Goal: Task Accomplishment & Management: Use online tool/utility

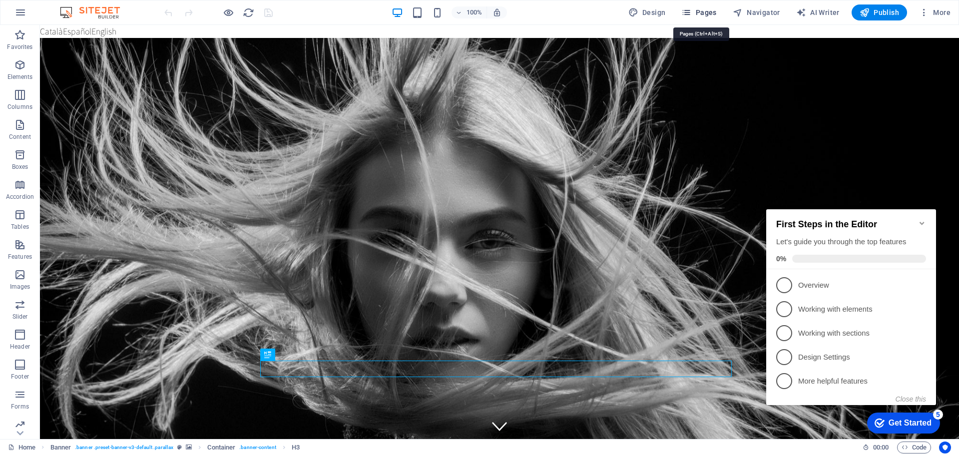
click at [695, 15] on span "Pages" at bounding box center [698, 12] width 35 height 10
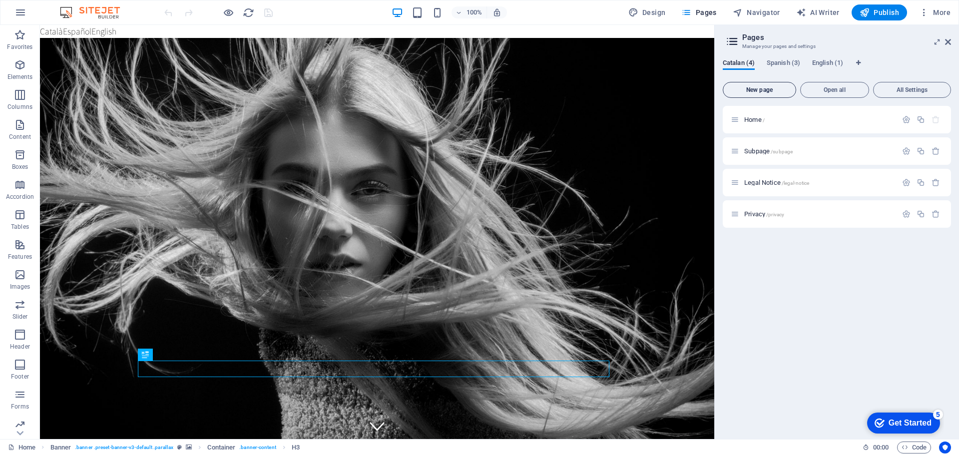
click at [765, 91] on span "New page" at bounding box center [759, 90] width 64 height 6
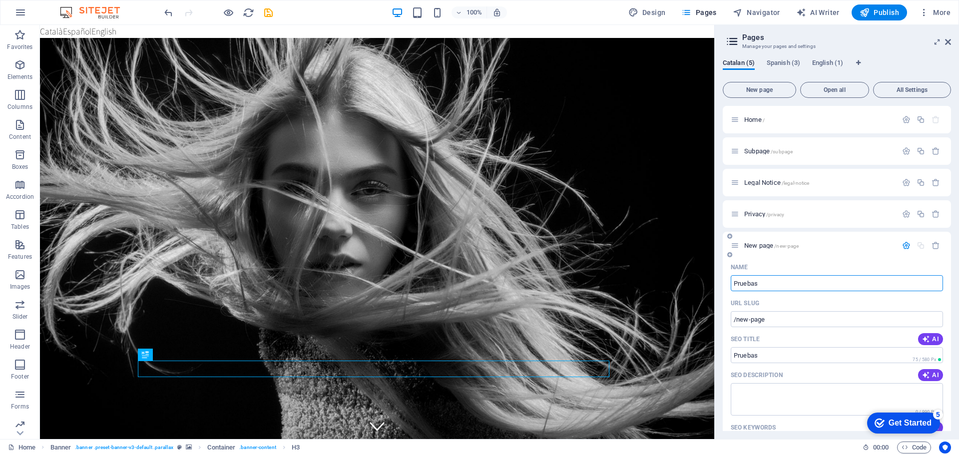
type input "Pruebas"
type input "/pruebas"
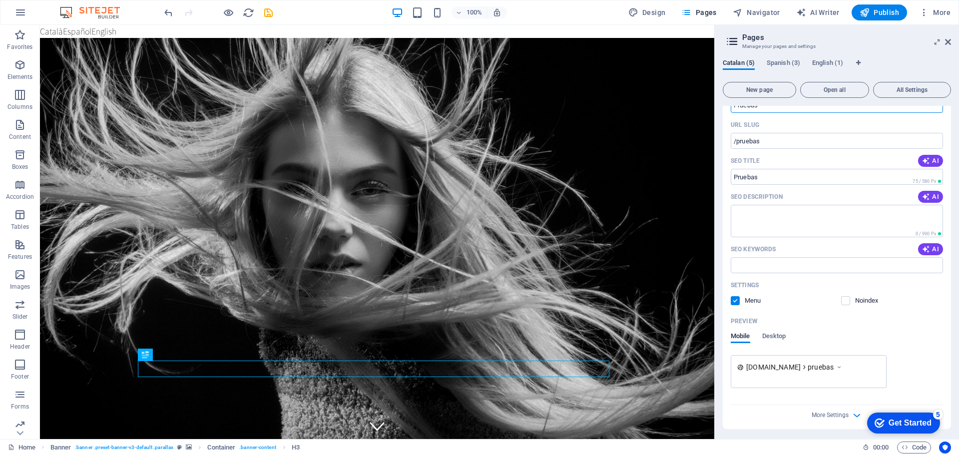
scroll to position [180, 0]
type input "Pruebas"
click at [899, 419] on div "Get Started" at bounding box center [910, 423] width 43 height 9
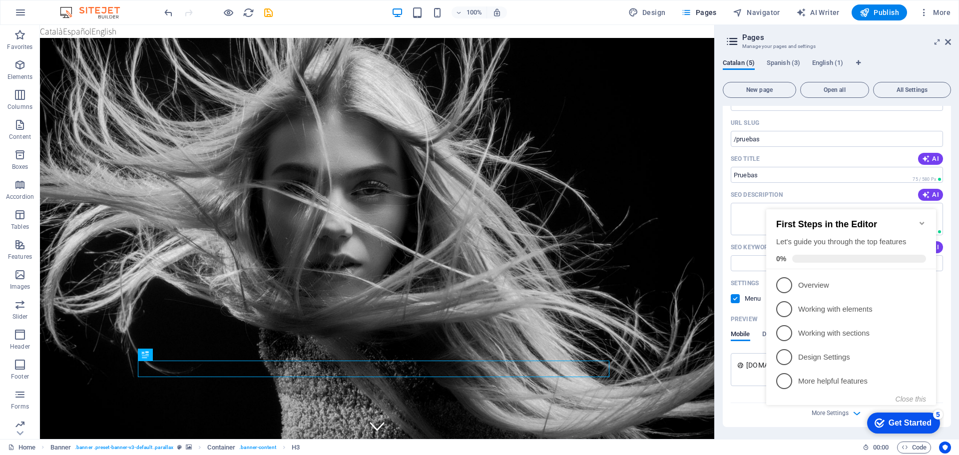
click at [725, 233] on div "Name Pruebas ​ URL SLUG /pruebas ​ SEO Title AI ​ 75 / 580 Px SEO Description A…" at bounding box center [837, 253] width 228 height 348
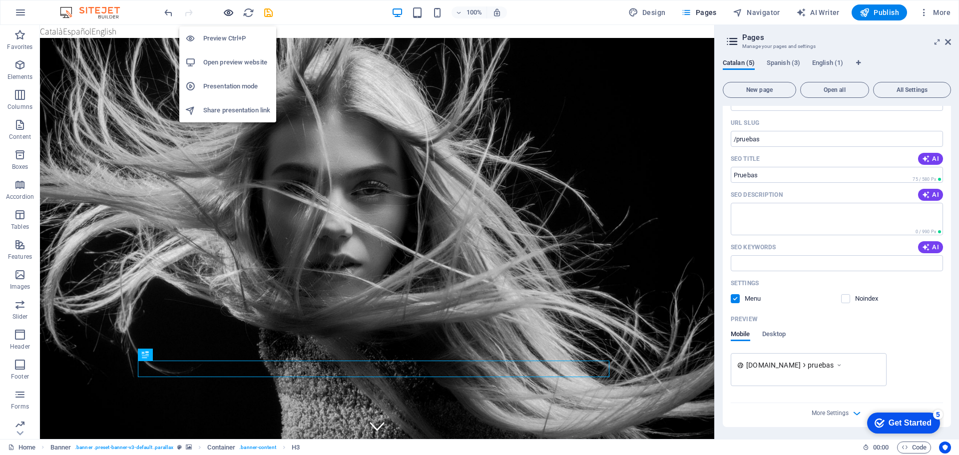
click at [227, 12] on icon "button" at bounding box center [228, 12] width 11 height 11
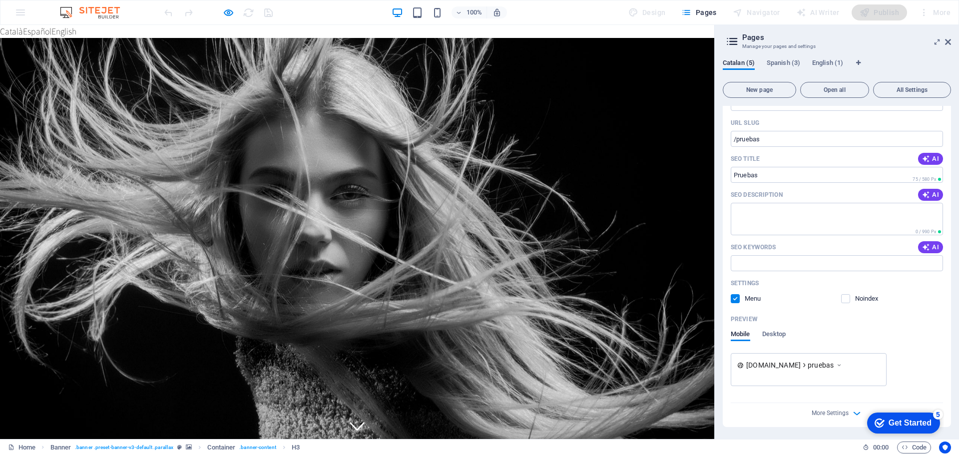
scroll to position [0, 0]
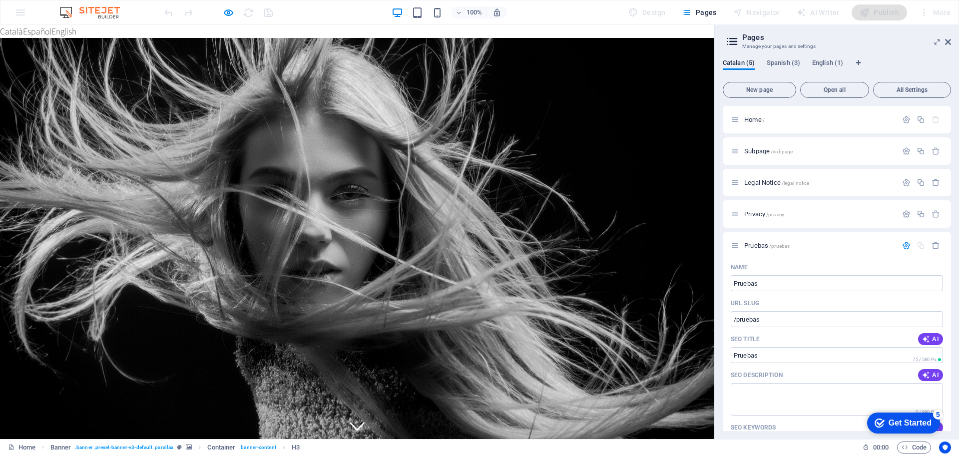
click at [895, 426] on div "Get Started" at bounding box center [910, 423] width 43 height 9
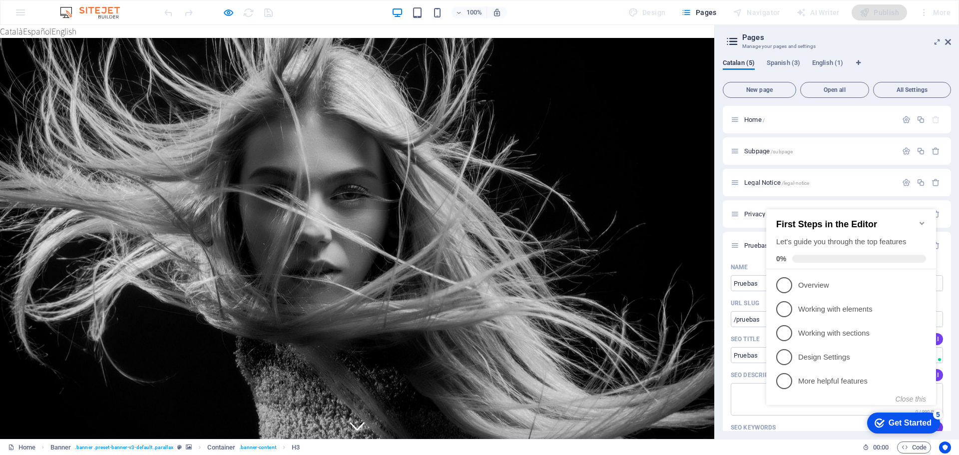
click at [571, 16] on div "100% Design Pages Navigator AI Writer Publish More" at bounding box center [558, 12] width 792 height 16
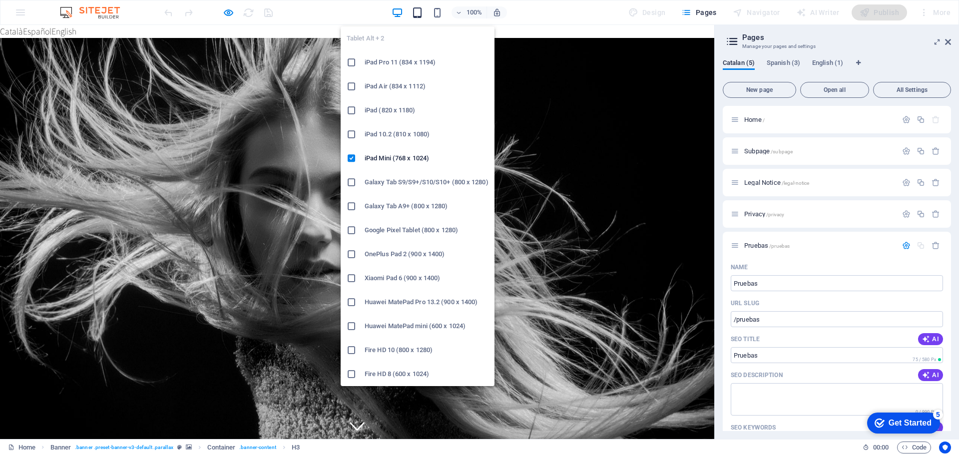
click at [417, 15] on icon "button" at bounding box center [417, 12] width 11 height 11
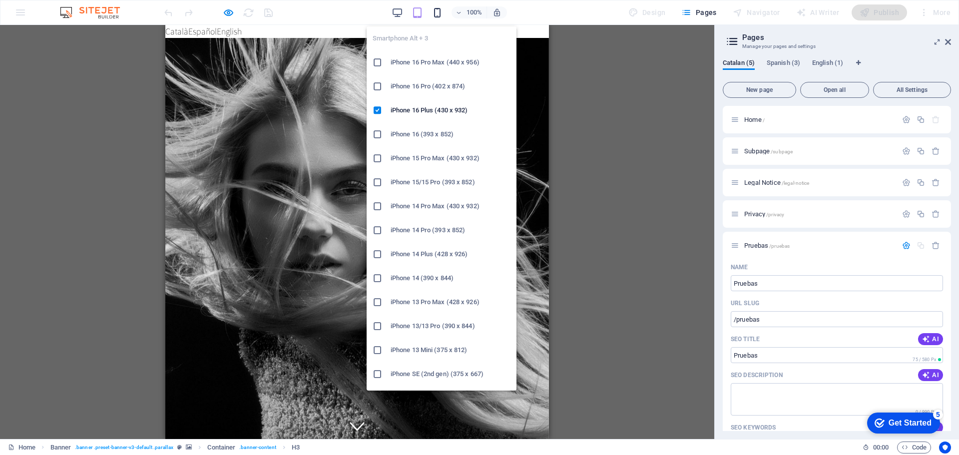
click at [442, 14] on icon "button" at bounding box center [437, 12] width 11 height 11
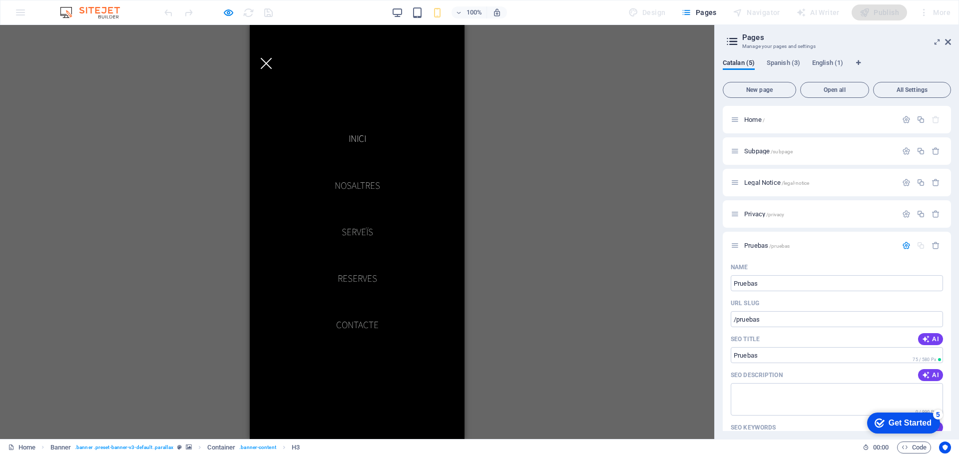
scroll to position [150, 0]
click at [547, 138] on div "Drag here to replace the existing content. Press “Ctrl” if you want to create a…" at bounding box center [357, 232] width 714 height 414
click at [272, 58] on div at bounding box center [266, 63] width 11 height 11
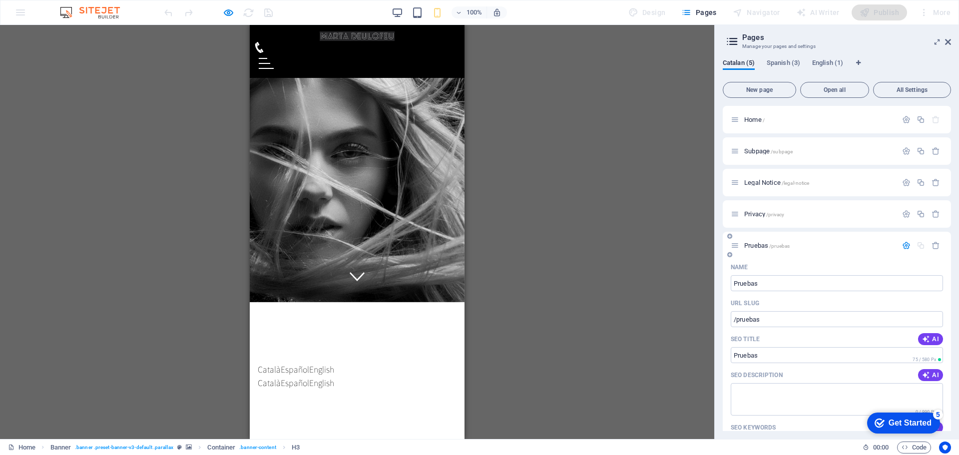
click at [905, 245] on icon "button" at bounding box center [906, 245] width 8 height 8
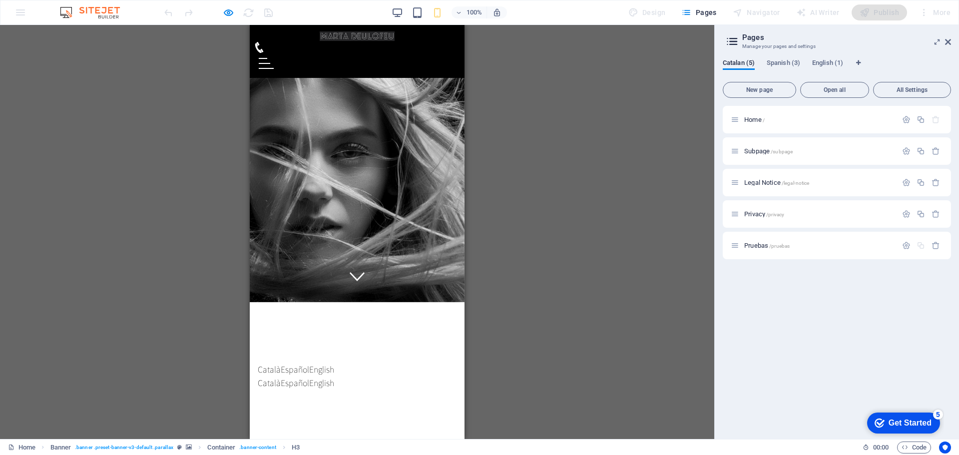
click at [843, 41] on h2 "Pages" at bounding box center [846, 37] width 209 height 9
click at [948, 42] on icon at bounding box center [948, 42] width 6 height 8
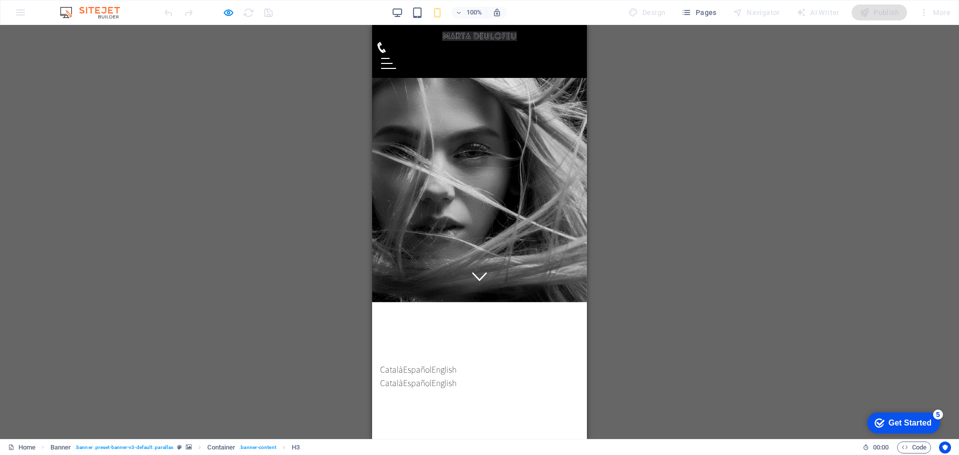
drag, startPoint x: 723, startPoint y: 84, endPoint x: 752, endPoint y: 64, distance: 34.9
click at [723, 84] on div "Drag here to replace the existing content. Press “Ctrl” if you want to create a…" at bounding box center [479, 232] width 959 height 414
click at [880, 13] on div "Publish" at bounding box center [879, 12] width 55 height 16
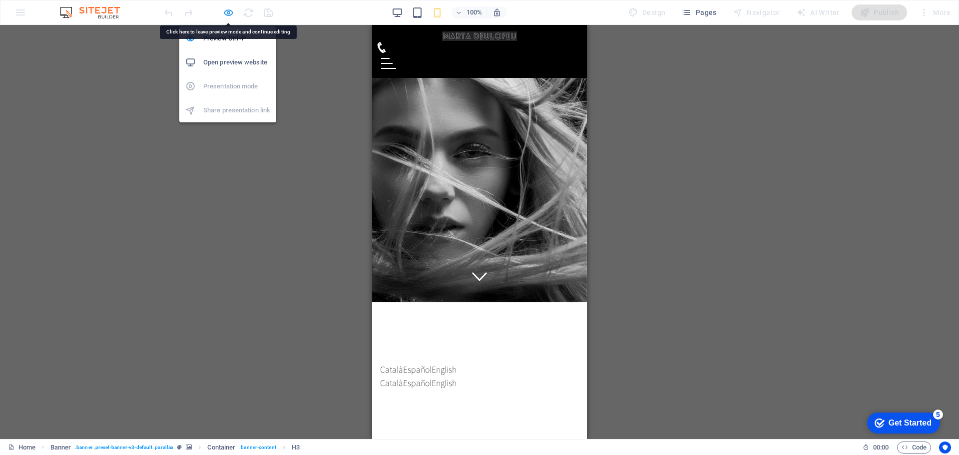
click at [228, 14] on icon "button" at bounding box center [228, 12] width 11 height 11
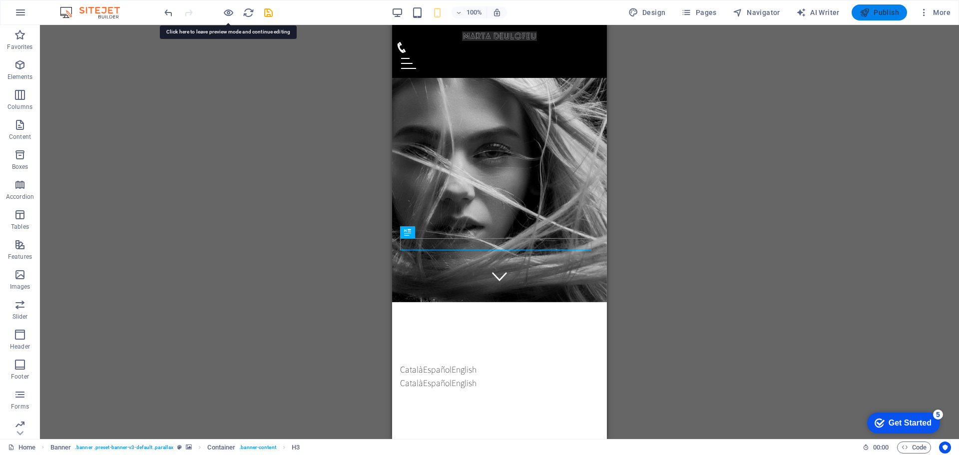
click at [876, 14] on span "Publish" at bounding box center [879, 12] width 39 height 10
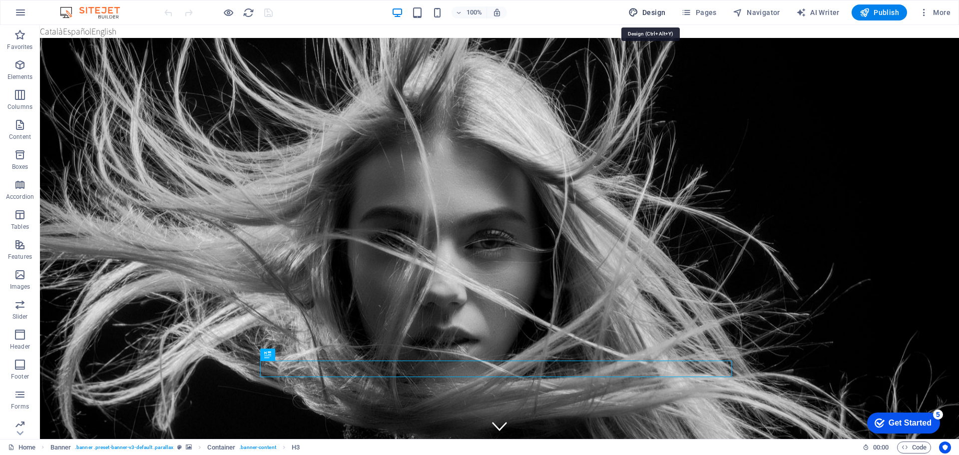
click at [661, 15] on span "Design" at bounding box center [646, 12] width 37 height 10
select select "rem"
select select "200"
select select "px"
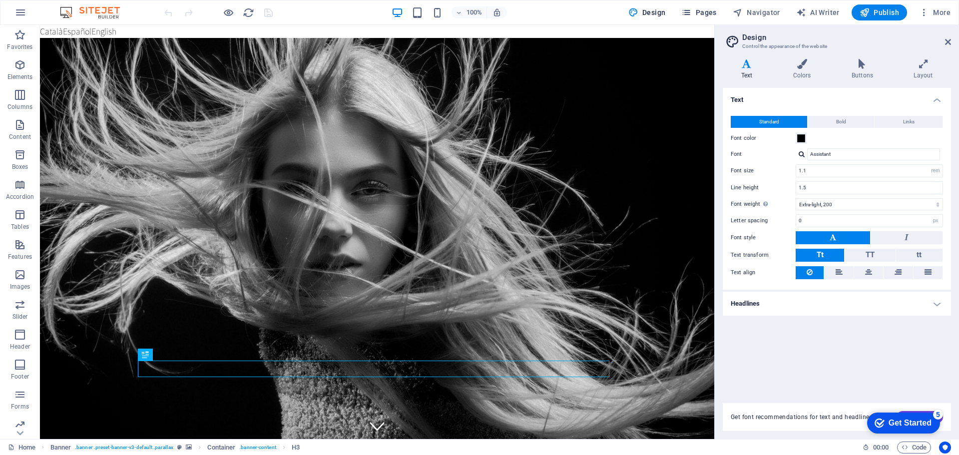
click at [708, 16] on span "Pages" at bounding box center [698, 12] width 35 height 10
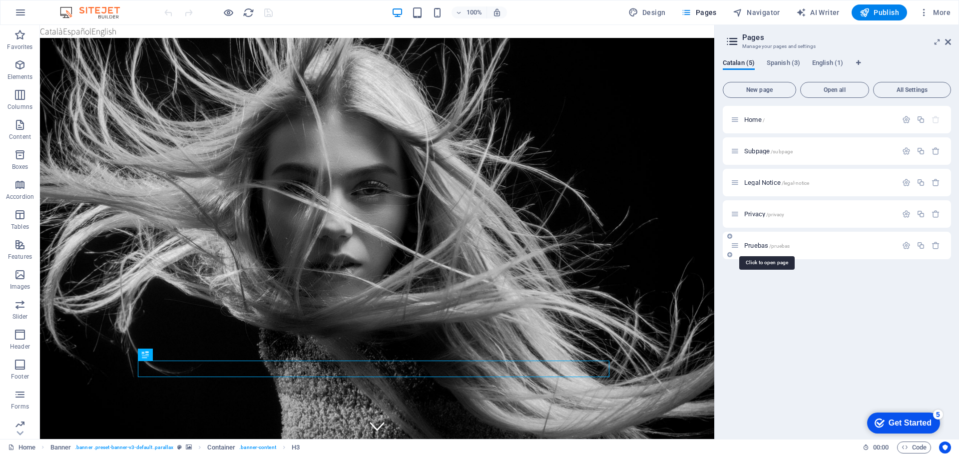
click at [755, 247] on span "Pruebas /pruebas" at bounding box center [766, 245] width 45 height 7
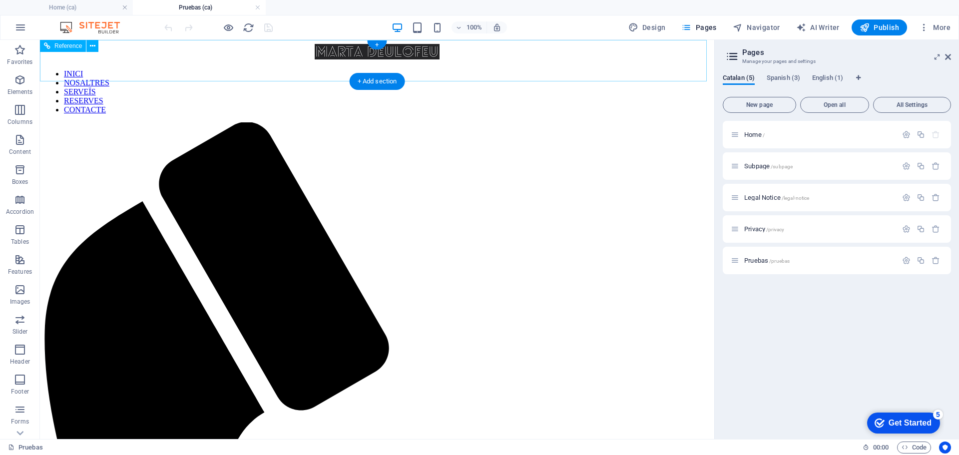
click at [583, 69] on nav "INICI NOSALTRES SERVEÏS RESERVES CONTACTE" at bounding box center [377, 91] width 666 height 45
click at [835, 105] on span "Open all" at bounding box center [835, 105] width 60 height 6
click at [312, 69] on nav "INICI NOSALTRES SERVEÏS RESERVES CONTACTE" at bounding box center [377, 91] width 666 height 45
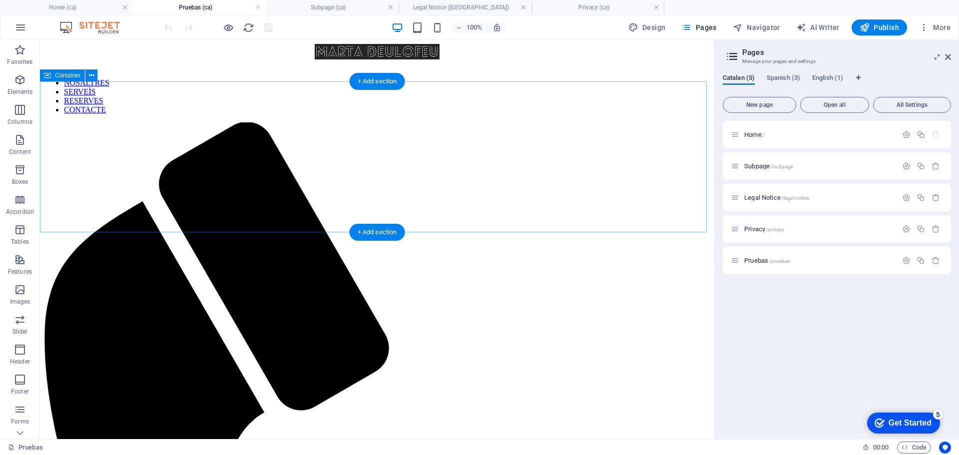
click at [858, 78] on icon "Language Tabs" at bounding box center [858, 78] width 4 height 6
select select "26"
select select "148"
select select "41"
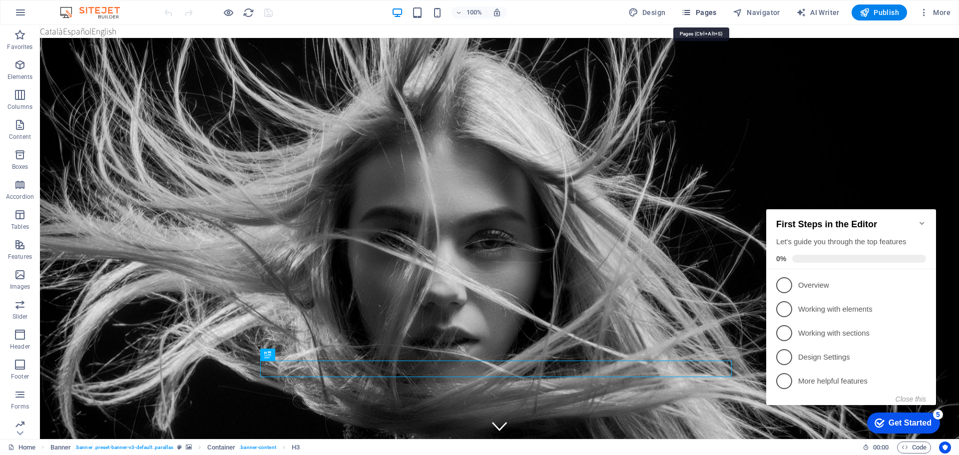
click at [706, 15] on span "Pages" at bounding box center [698, 12] width 35 height 10
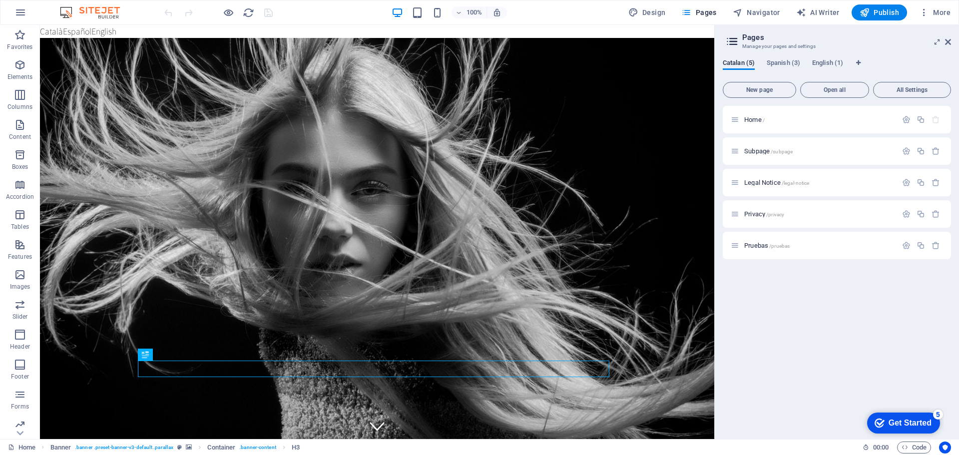
click at [735, 43] on icon at bounding box center [732, 41] width 15 height 14
click at [762, 281] on div "Home / Subpage /subpage Legal Notice /legal-notice Privacy /privacy Pruebas /pr…" at bounding box center [837, 268] width 228 height 325
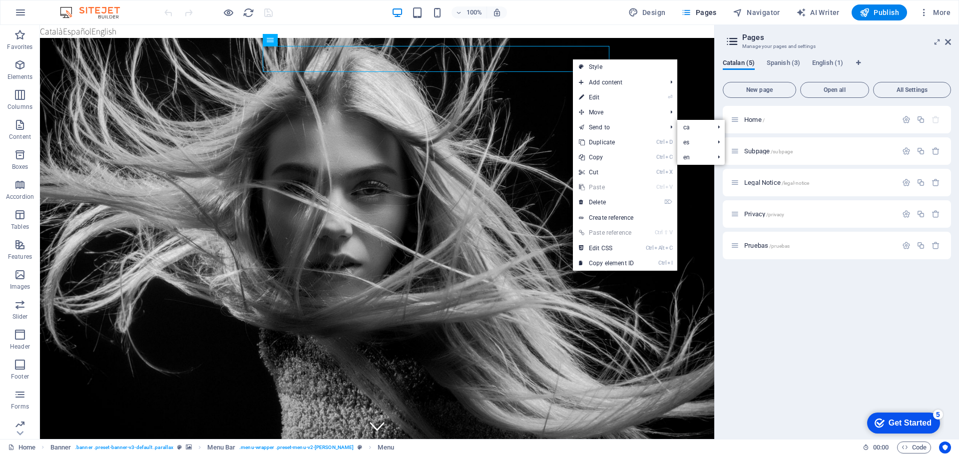
click at [764, 307] on div "Home / Subpage /subpage Legal Notice /legal-notice Privacy /privacy Pruebas /pr…" at bounding box center [837, 268] width 228 height 325
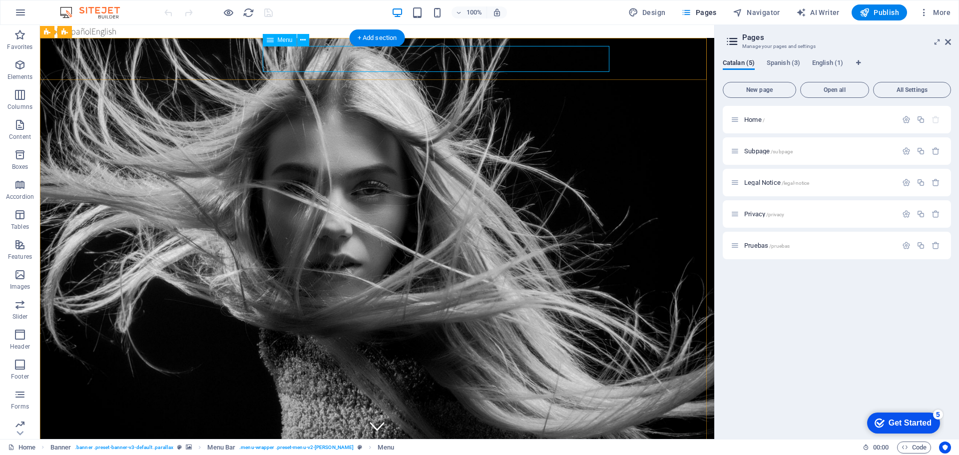
click at [753, 248] on span "Pruebas /pruebas" at bounding box center [766, 245] width 45 height 7
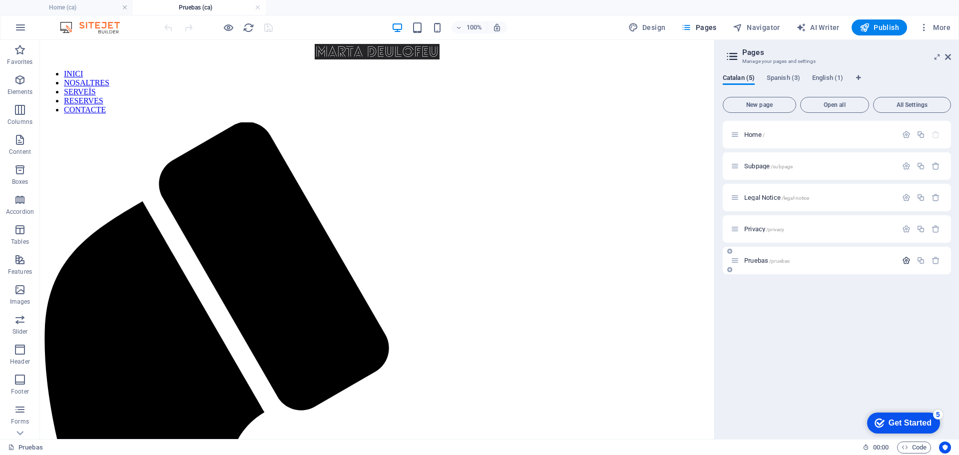
click at [905, 261] on icon "button" at bounding box center [906, 260] width 8 height 8
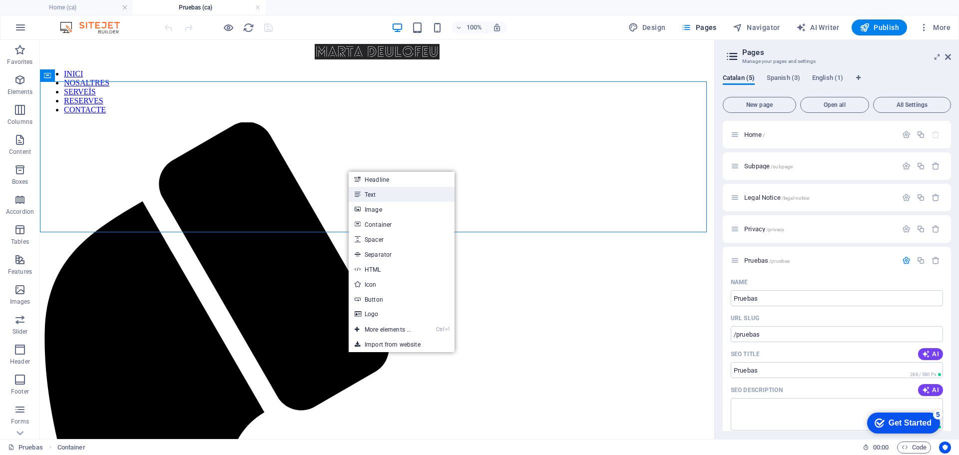
drag, startPoint x: 379, startPoint y: 196, endPoint x: 168, endPoint y: 146, distance: 216.7
click at [379, 196] on link "Text" at bounding box center [402, 194] width 106 height 15
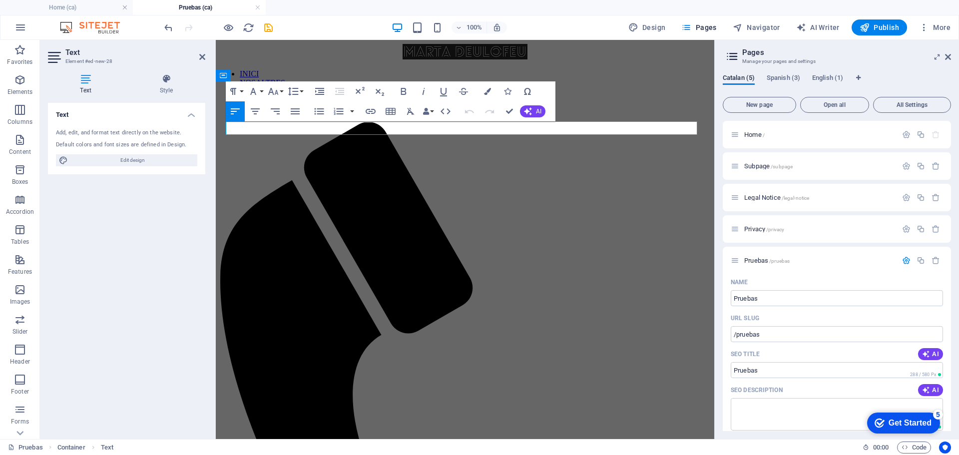
click at [161, 203] on div "Text Add, edit, and format text directly on the website. Default colors and fon…" at bounding box center [126, 267] width 157 height 328
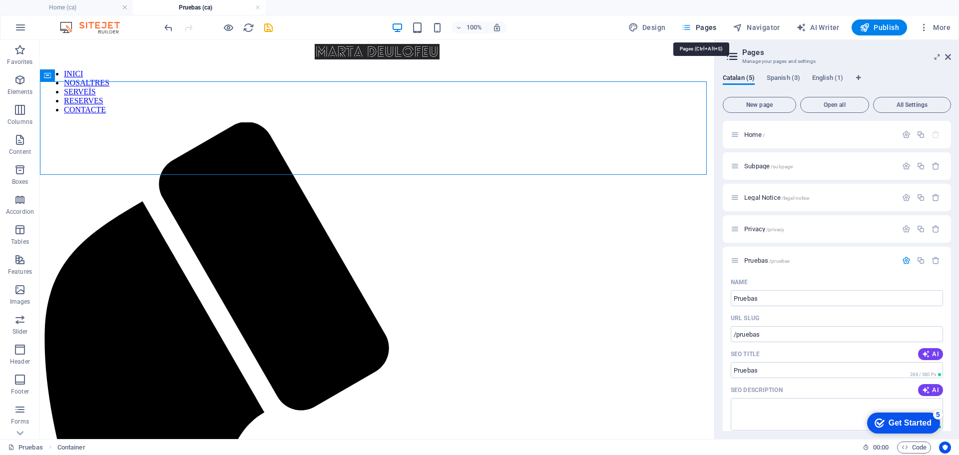
click at [712, 29] on span "Pages" at bounding box center [698, 27] width 35 height 10
click at [760, 28] on span "Navigator" at bounding box center [756, 27] width 47 height 10
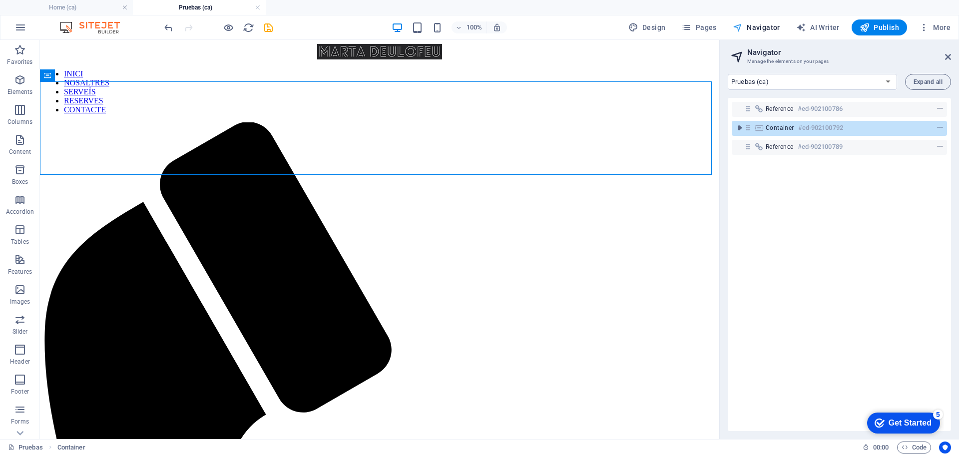
click at [759, 29] on span "Navigator" at bounding box center [756, 27] width 47 height 10
click at [764, 82] on select "Home (ca) Subpage (ca) Legal Notice (ca) Privacy (ca) Pruebas (ca) Home (es) Su…" at bounding box center [812, 82] width 169 height 16
click at [728, 74] on select "Home (ca) Subpage (ca) Legal Notice (ca) Privacy (ca) Pruebas (ca) Home (es) Su…" at bounding box center [812, 82] width 169 height 16
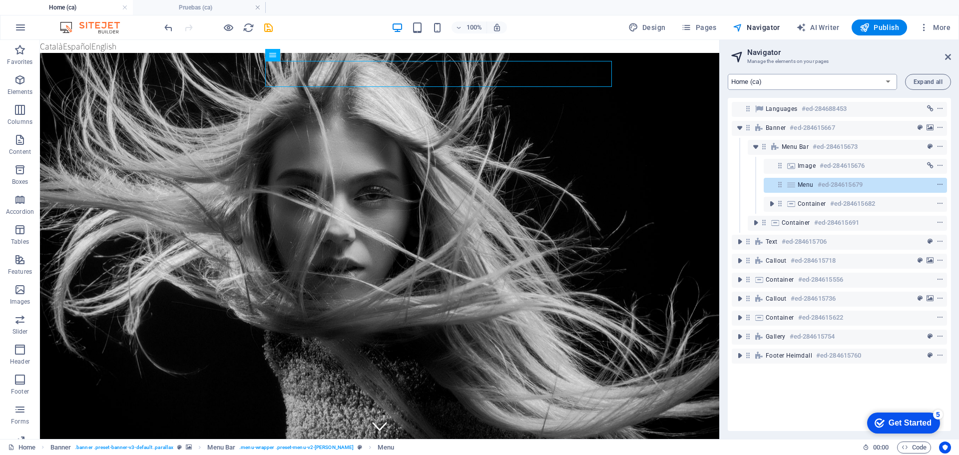
click at [770, 80] on select "Home (ca) Subpage (ca) Legal Notice (ca) Privacy (ca) Pruebas (ca) Home (es) Su…" at bounding box center [812, 82] width 169 height 16
click at [728, 74] on select "Home (ca) Subpage (ca) Legal Notice (ca) Privacy (ca) Pruebas (ca) Home (es) Su…" at bounding box center [812, 82] width 169 height 16
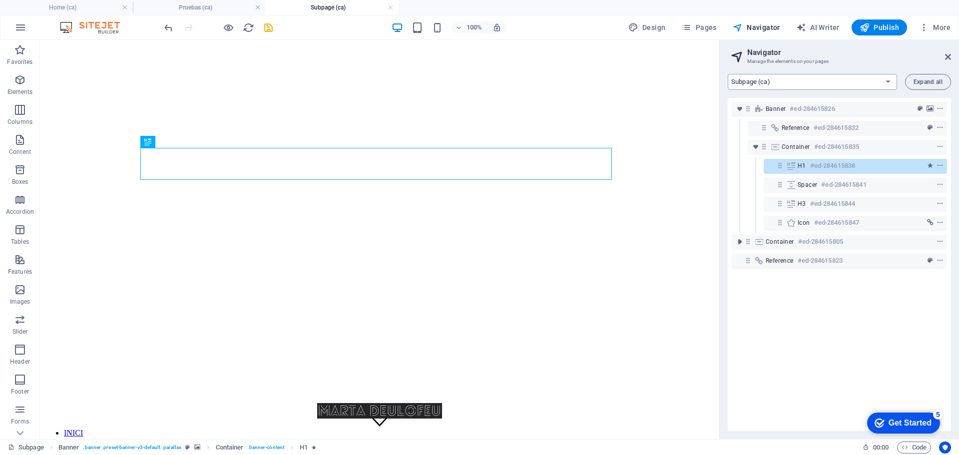
click at [760, 82] on select "Home (ca) Subpage (ca) Legal Notice (ca) Privacy (ca) Pruebas (ca) Home (es) Su…" at bounding box center [812, 82] width 169 height 16
click at [728, 74] on select "Home (ca) Subpage (ca) Legal Notice (ca) Privacy (ca) Pruebas (ca) Home (es) Su…" at bounding box center [812, 82] width 169 height 16
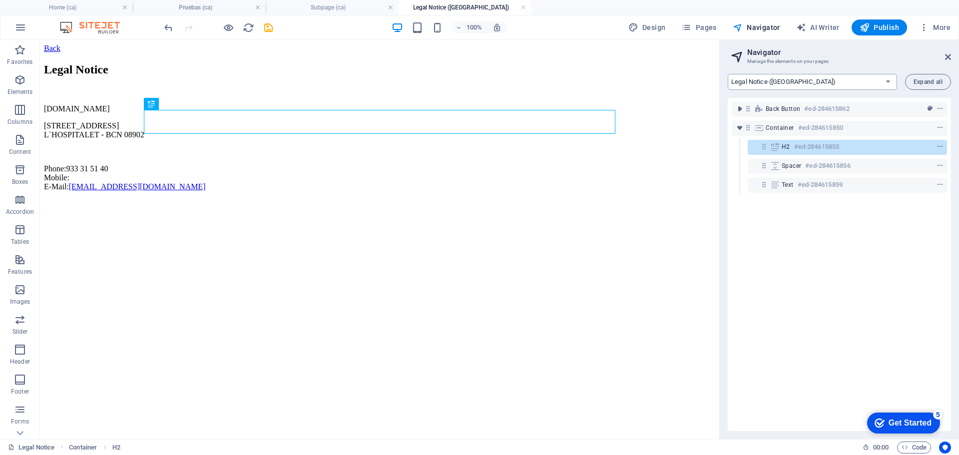
click at [756, 81] on select "Home (ca) Subpage (ca) Legal Notice (ca) Privacy (ca) Pruebas (ca) Home (es) Su…" at bounding box center [812, 82] width 169 height 16
click at [728, 74] on select "Home (ca) Subpage (ca) Legal Notice (ca) Privacy (ca) Pruebas (ca) Home (es) Su…" at bounding box center [812, 82] width 169 height 16
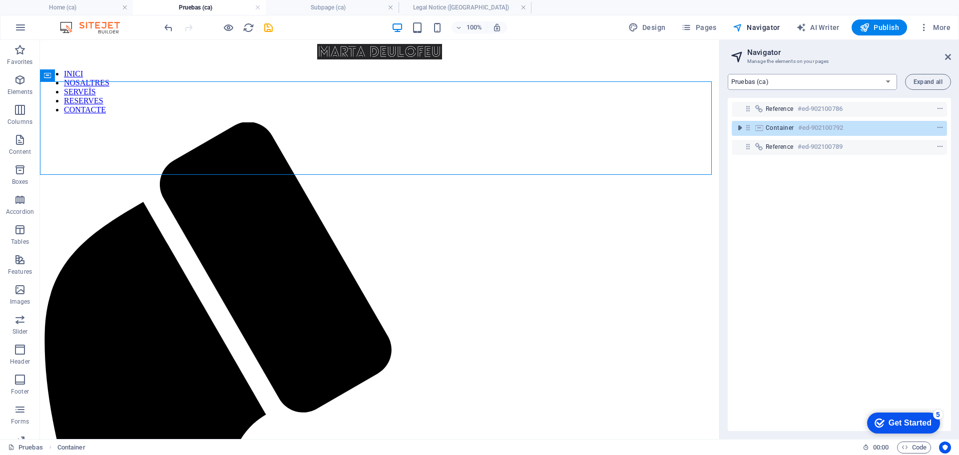
click at [760, 84] on select "Home (ca) Subpage (ca) Legal Notice (ca) Privacy (ca) Pruebas (ca) Home (es) Su…" at bounding box center [812, 82] width 169 height 16
click at [728, 74] on select "Home (ca) Subpage (ca) Legal Notice (ca) Privacy (ca) Pruebas (ca) Home (es) Su…" at bounding box center [812, 82] width 169 height 16
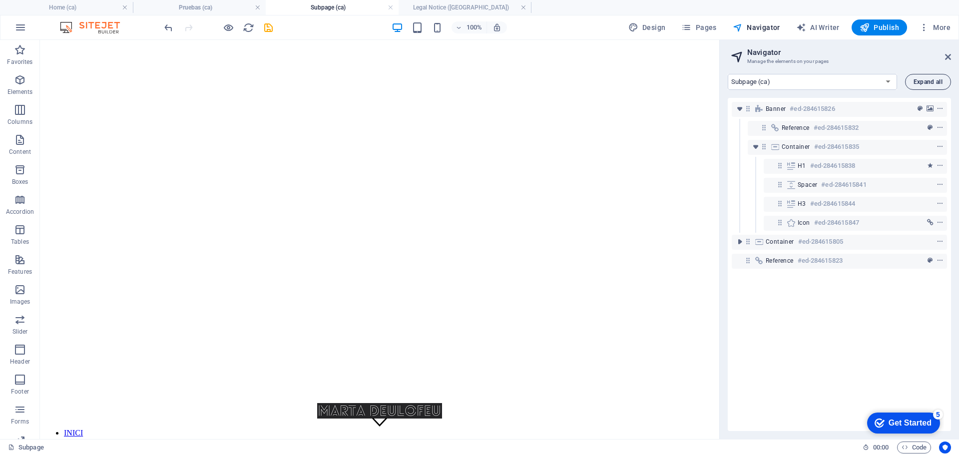
click at [918, 81] on span "Expand all" at bounding box center [928, 82] width 29 height 6
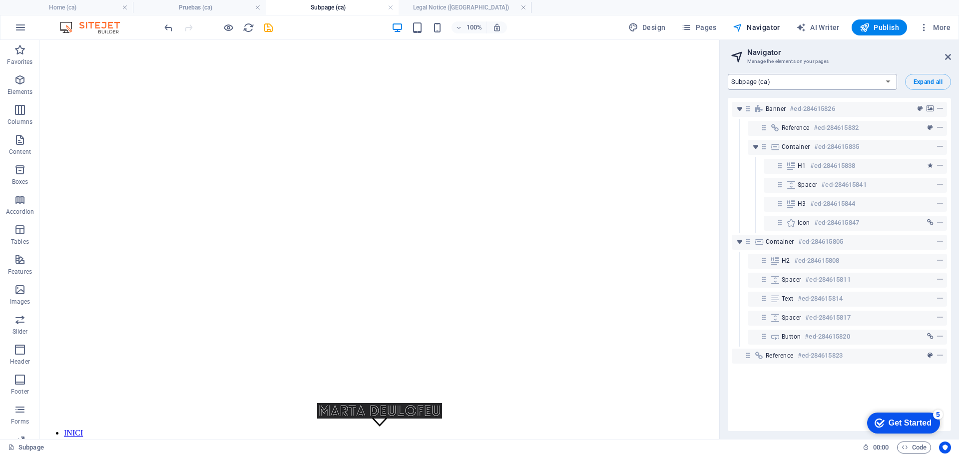
click at [794, 82] on select "Home (ca) Subpage (ca) Legal Notice (ca) Privacy (ca) Pruebas (ca) Home (es) Su…" at bounding box center [812, 82] width 169 height 16
click at [728, 74] on select "Home (ca) Subpage (ca) Legal Notice (ca) Privacy (ca) Pruebas (ca) Home (es) Su…" at bounding box center [812, 82] width 169 height 16
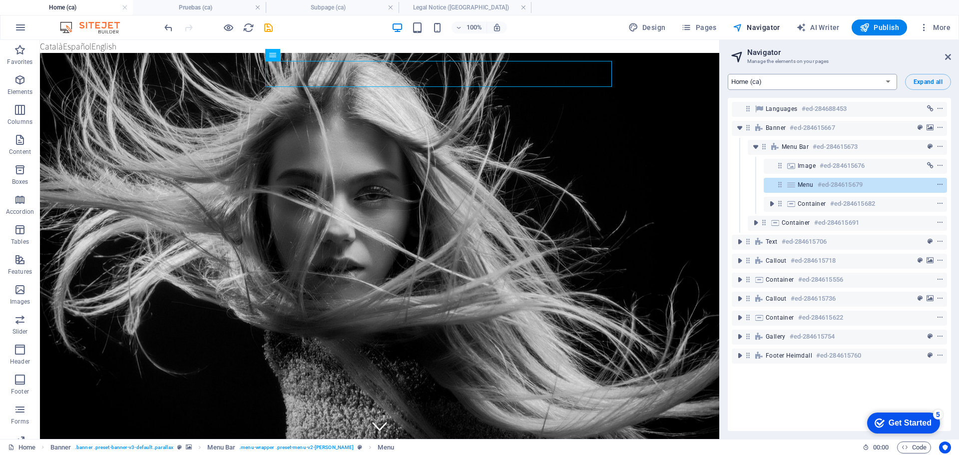
click at [773, 84] on select "Home (ca) Subpage (ca) Legal Notice (ca) Privacy (ca) Pruebas (ca) Home (es) Su…" at bounding box center [812, 82] width 169 height 16
click at [728, 74] on select "Home (ca) Subpage (ca) Legal Notice (ca) Privacy (ca) Pruebas (ca) Home (es) Su…" at bounding box center [812, 82] width 169 height 16
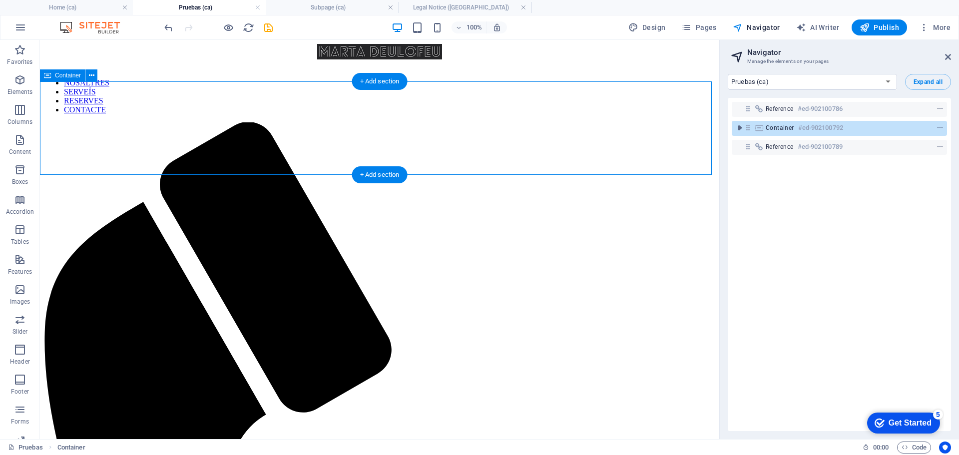
click at [393, 82] on div "+ Add section" at bounding box center [379, 81] width 55 height 17
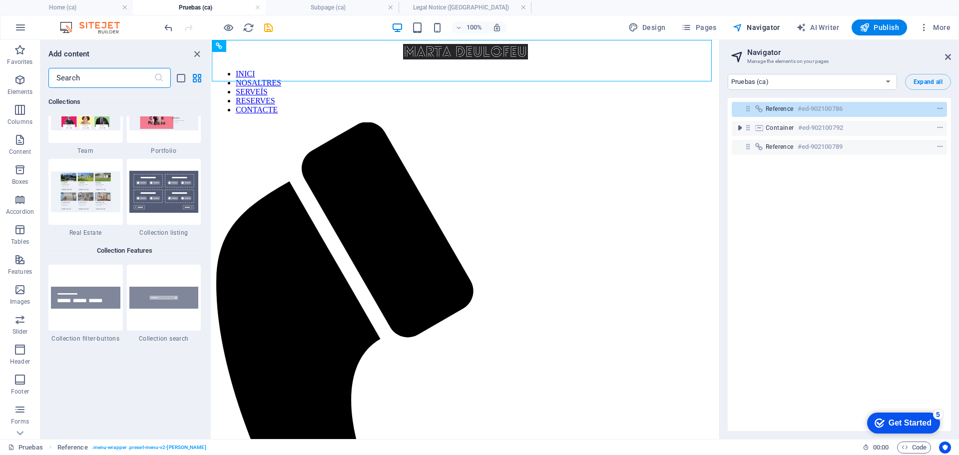
scroll to position [9154, 0]
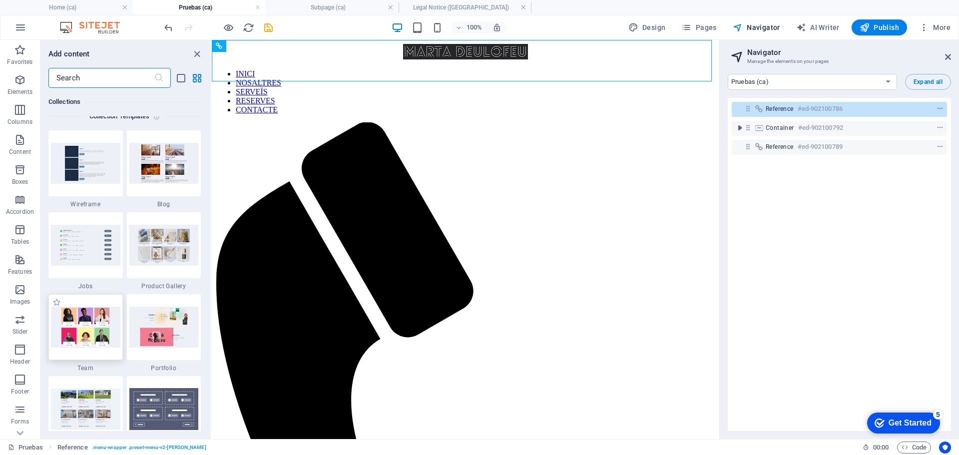
click at [92, 333] on img at bounding box center [85, 327] width 69 height 40
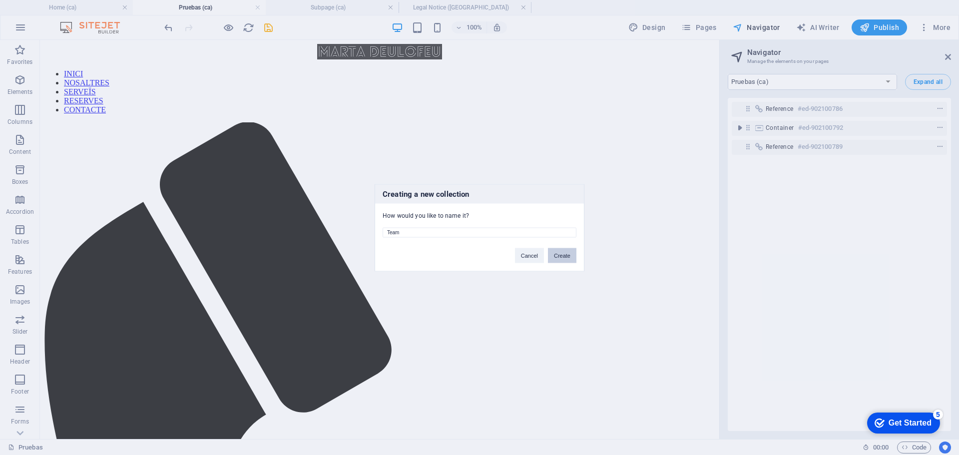
click at [557, 255] on button "Create" at bounding box center [562, 255] width 28 height 15
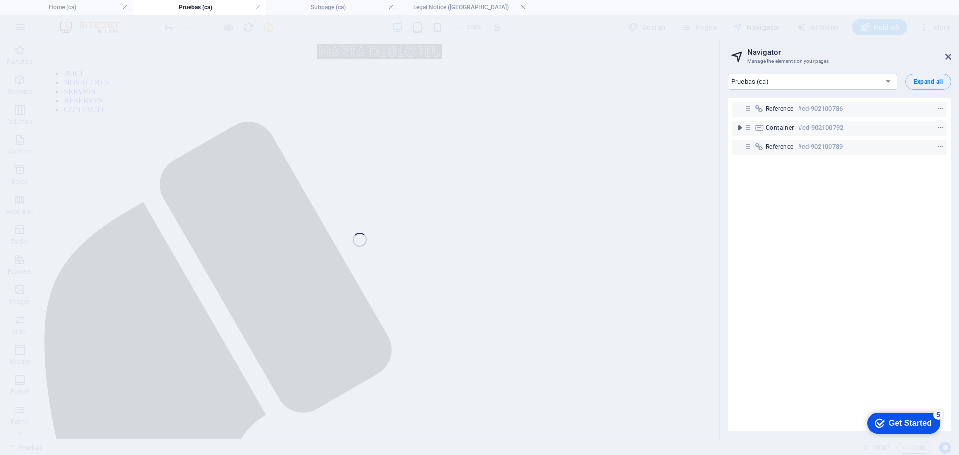
select select "16946736-ca"
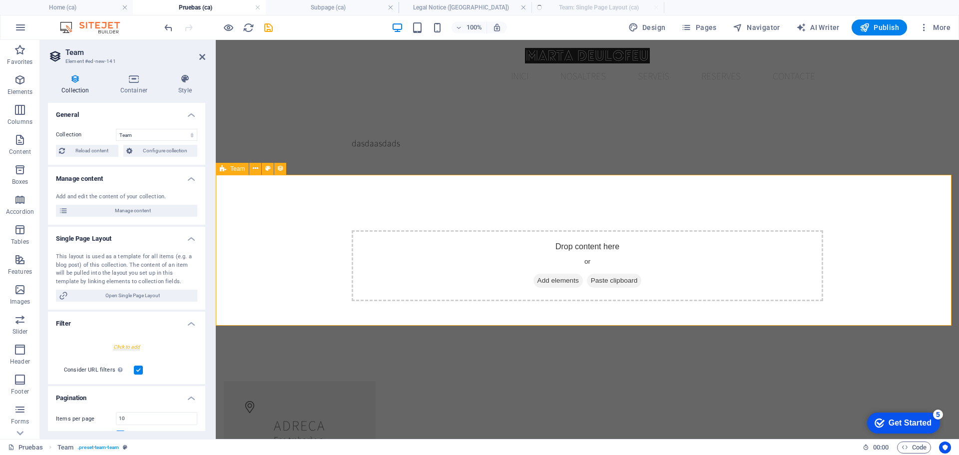
select select "createdAt_DESC"
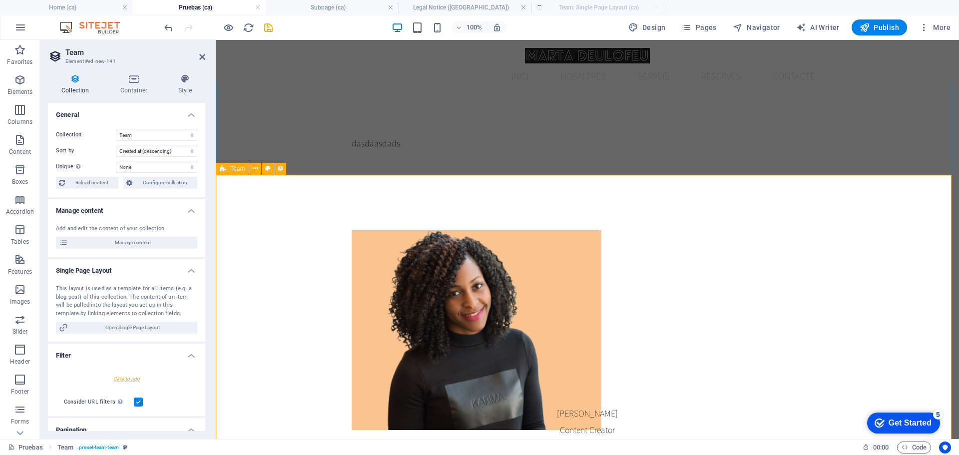
scroll to position [0, 0]
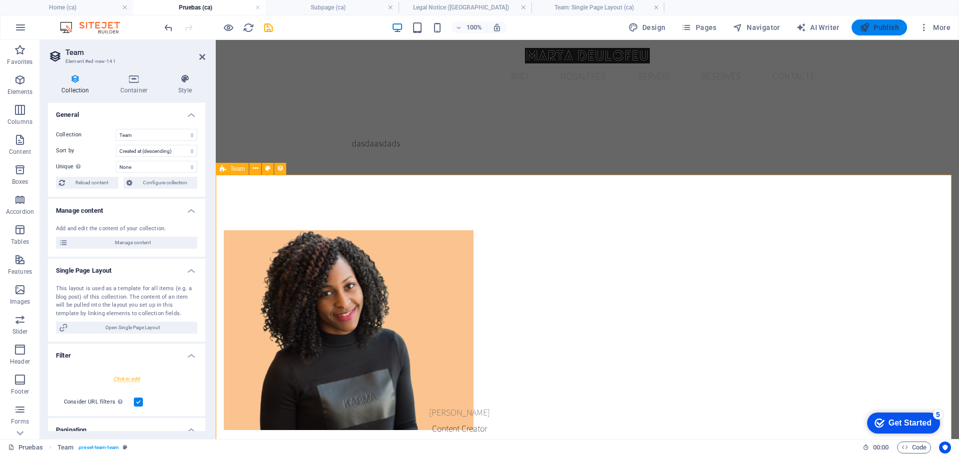
click at [884, 28] on span "Publish" at bounding box center [879, 27] width 39 height 10
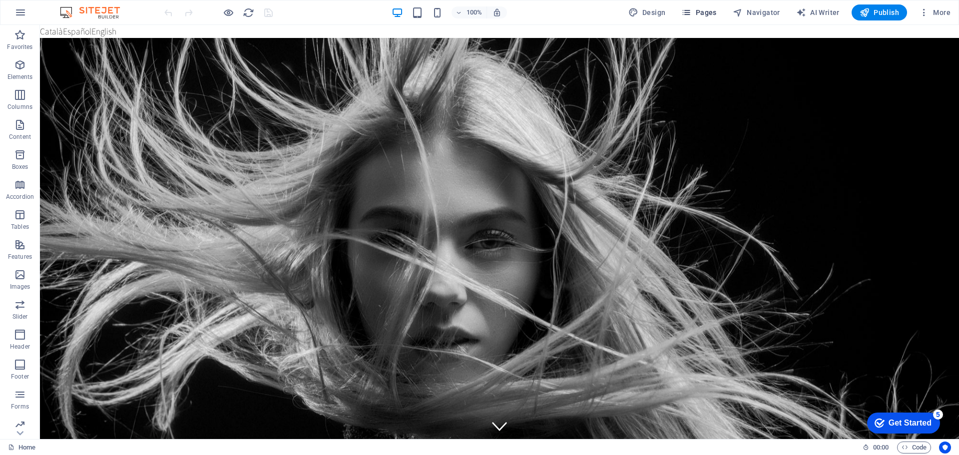
click at [710, 12] on span "Pages" at bounding box center [698, 12] width 35 height 10
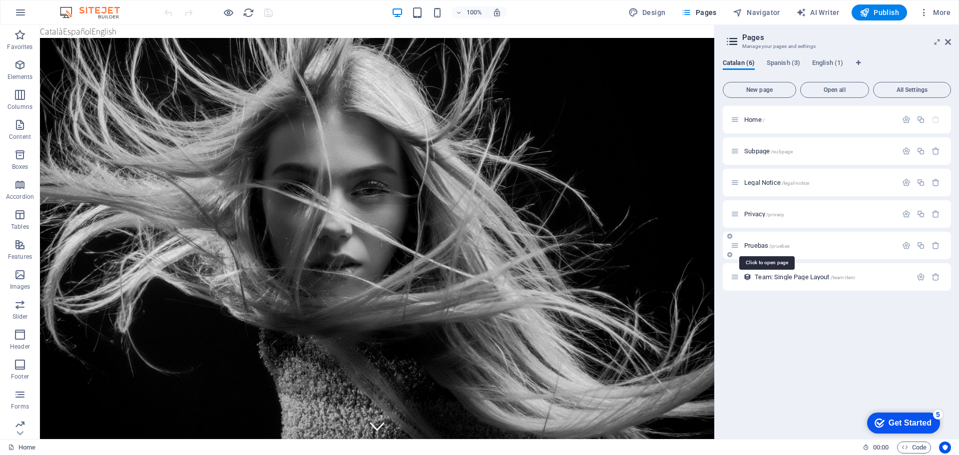
click at [764, 246] on span "Pruebas /pruebas" at bounding box center [766, 245] width 45 height 7
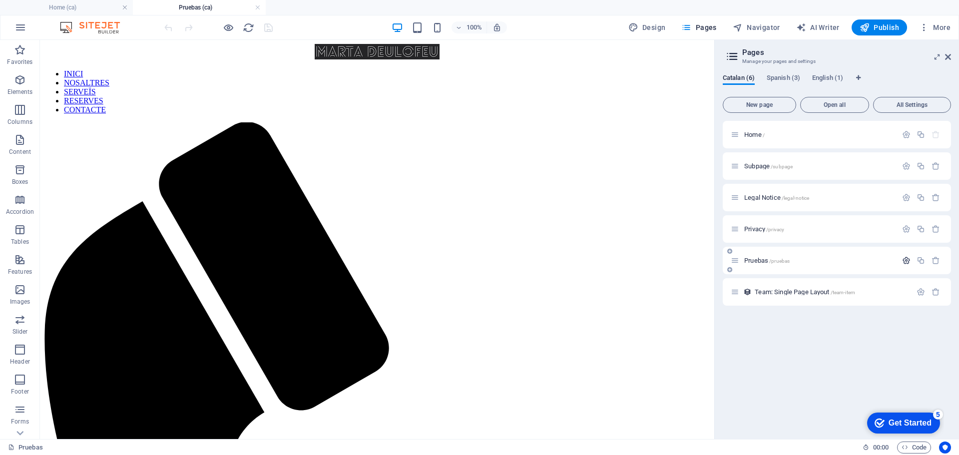
click at [906, 259] on icon "button" at bounding box center [906, 260] width 8 height 8
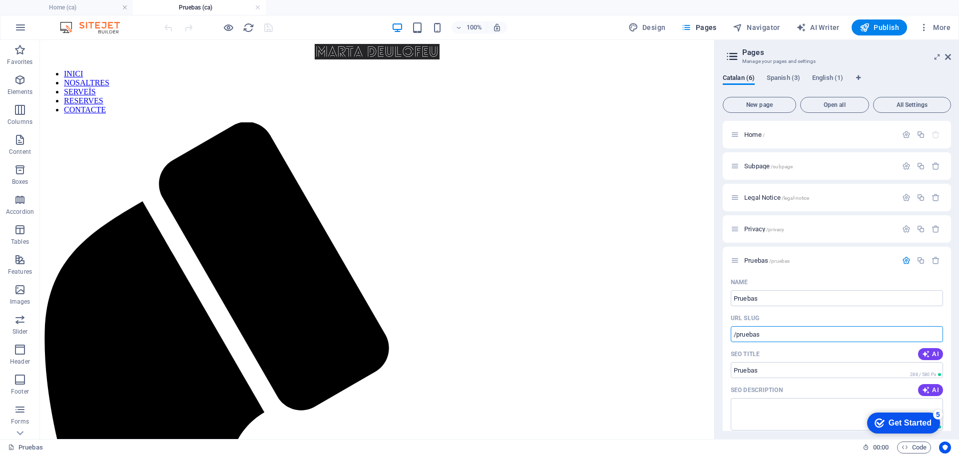
drag, startPoint x: 818, startPoint y: 377, endPoint x: 712, endPoint y: 338, distance: 113.3
click at [201, 7] on h4 "Pruebas (ca)" at bounding box center [199, 7] width 133 height 11
click at [783, 81] on span "Spanish (3)" at bounding box center [783, 79] width 33 height 14
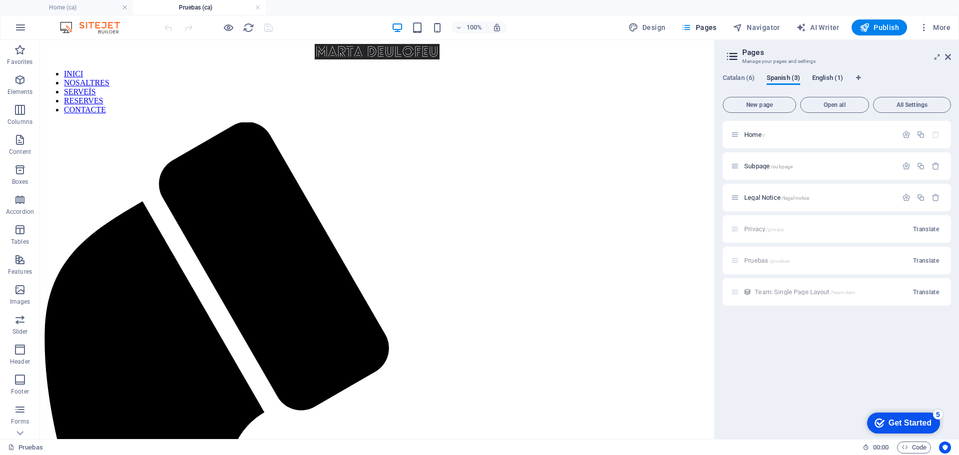
click at [821, 80] on span "English (1)" at bounding box center [827, 79] width 31 height 14
click at [743, 73] on div "Catalan (6) Spanish (3) English (1) New page Open all All Settings Home / Subpa…" at bounding box center [837, 252] width 244 height 373
click at [740, 79] on span "Catalan (6)" at bounding box center [739, 79] width 32 height 14
click at [789, 74] on span "Spanish (3)" at bounding box center [783, 79] width 33 height 14
click at [923, 261] on span "Translate" at bounding box center [926, 261] width 26 height 8
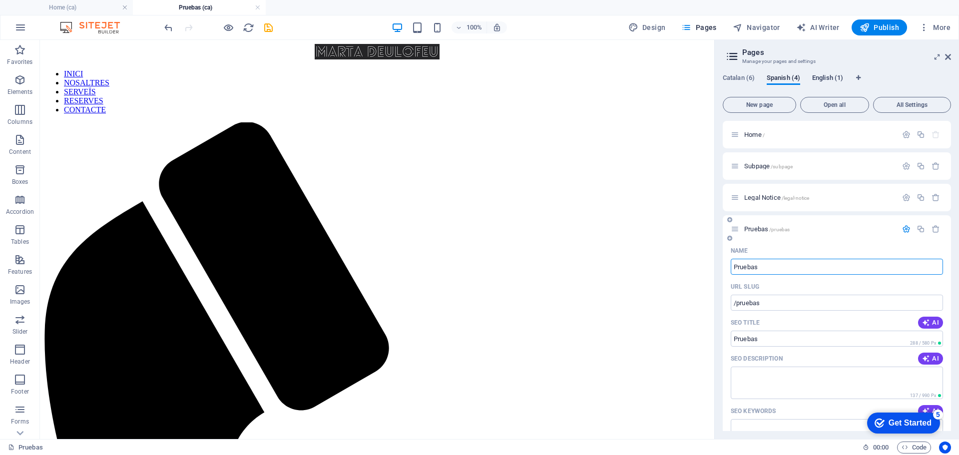
click at [827, 78] on span "English (1)" at bounding box center [827, 79] width 31 height 14
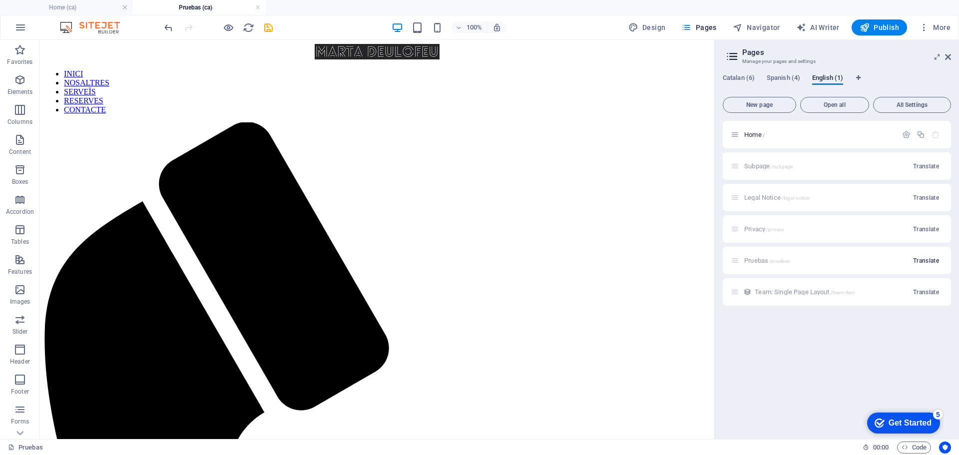
click at [932, 260] on span "Translate" at bounding box center [926, 261] width 26 height 8
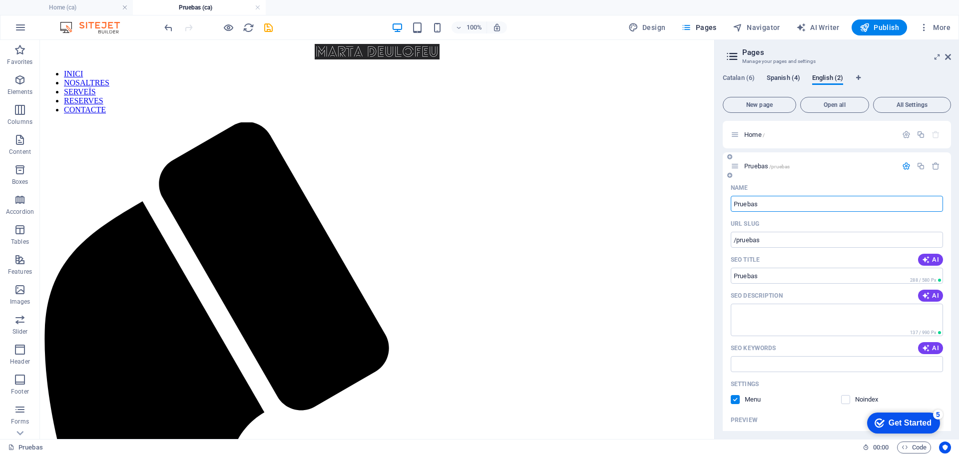
click at [781, 77] on span "Spanish (4)" at bounding box center [783, 79] width 33 height 14
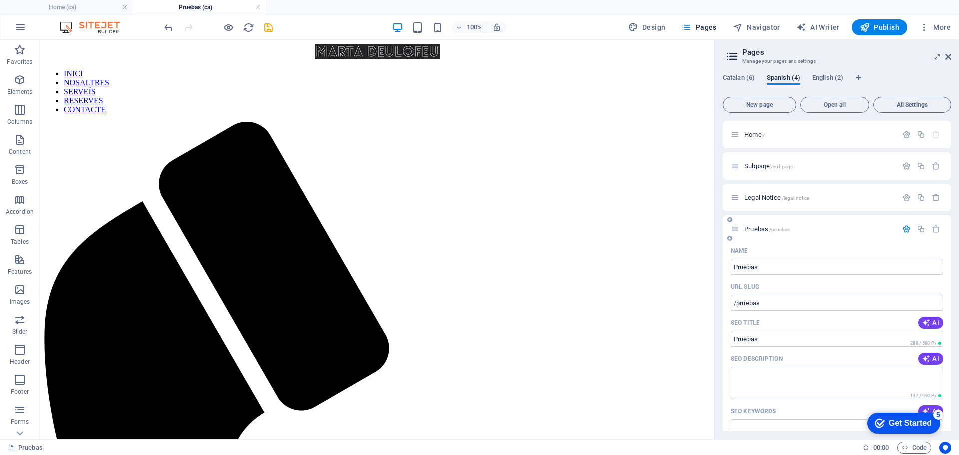
click at [750, 230] on span "Pruebas /pruebas" at bounding box center [766, 228] width 45 height 7
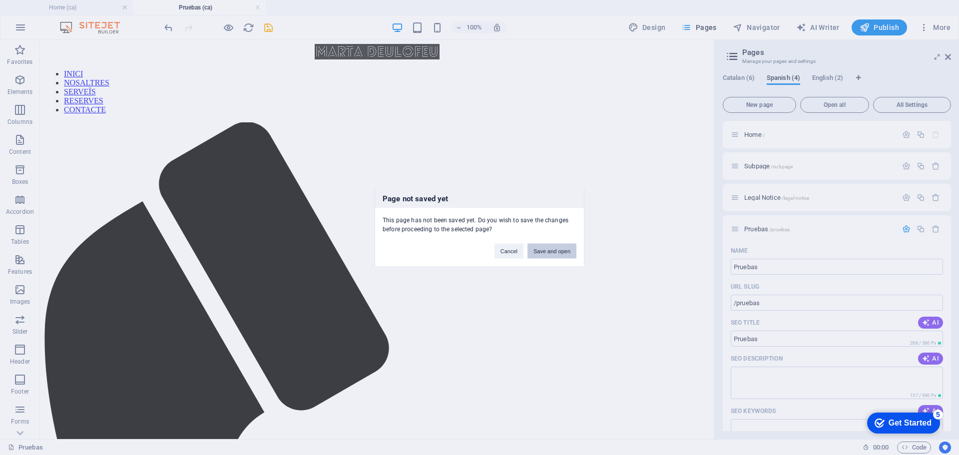
click at [552, 252] on button "Save and open" at bounding box center [551, 250] width 49 height 15
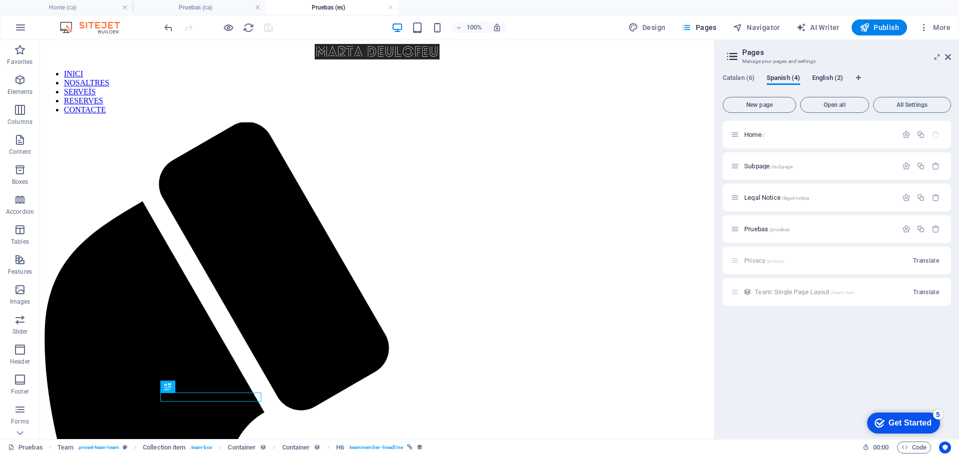
click at [827, 74] on span "English (2)" at bounding box center [827, 79] width 31 height 14
click at [840, 105] on span "Open all" at bounding box center [835, 105] width 60 height 6
click at [754, 105] on span "New page" at bounding box center [759, 105] width 64 height 6
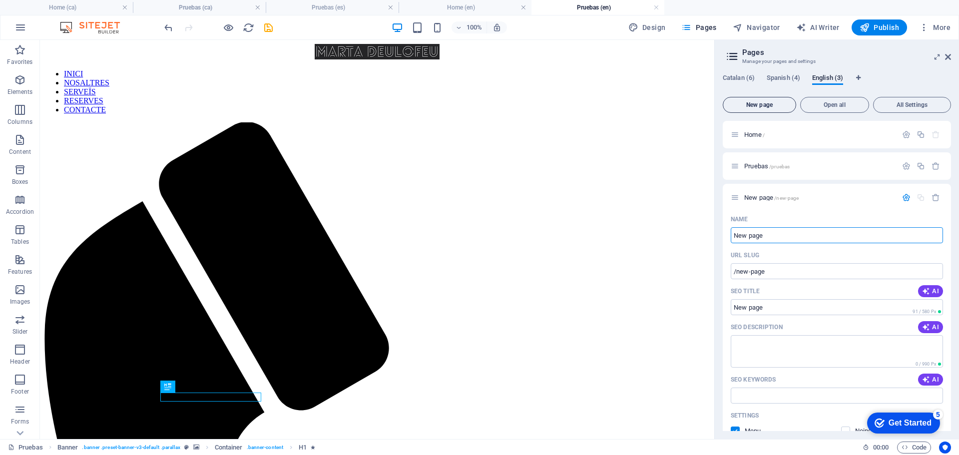
click at [756, 104] on span "New page" at bounding box center [759, 105] width 64 height 6
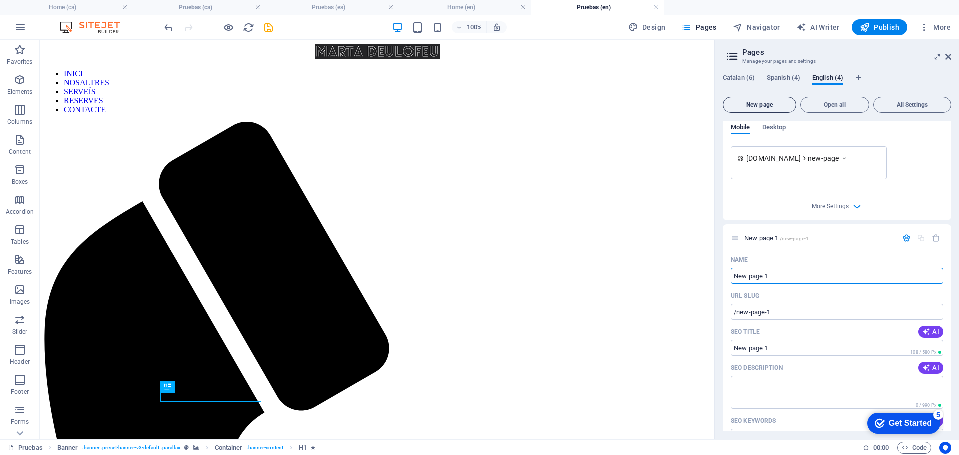
click at [756, 104] on span "New page" at bounding box center [759, 105] width 64 height 6
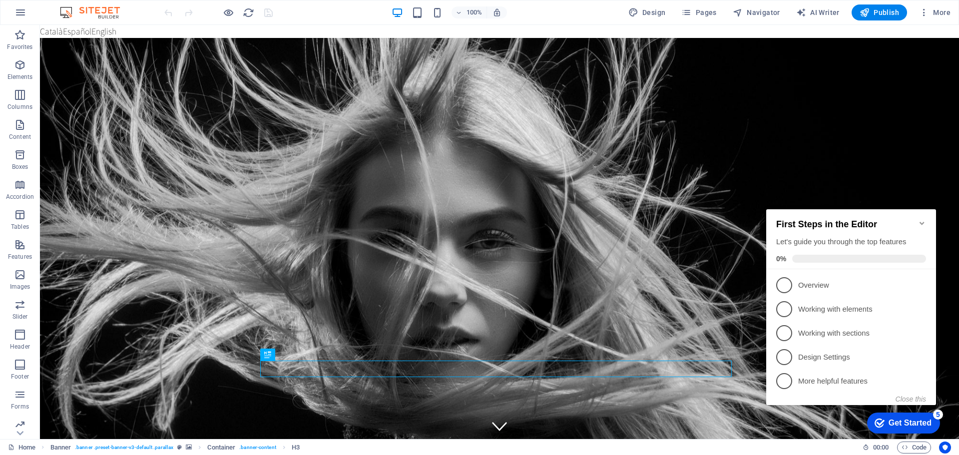
click at [922, 219] on icon "Minimize checklist" at bounding box center [922, 223] width 8 height 8
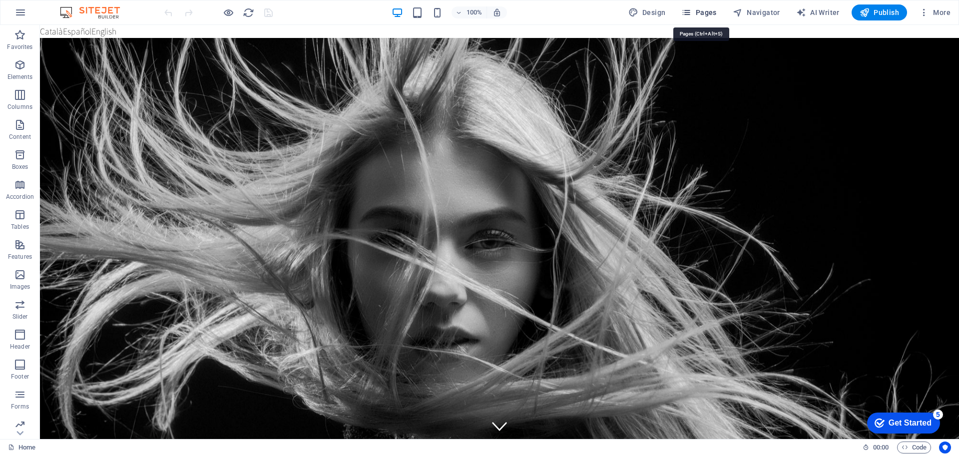
click at [691, 12] on icon "button" at bounding box center [686, 12] width 10 height 10
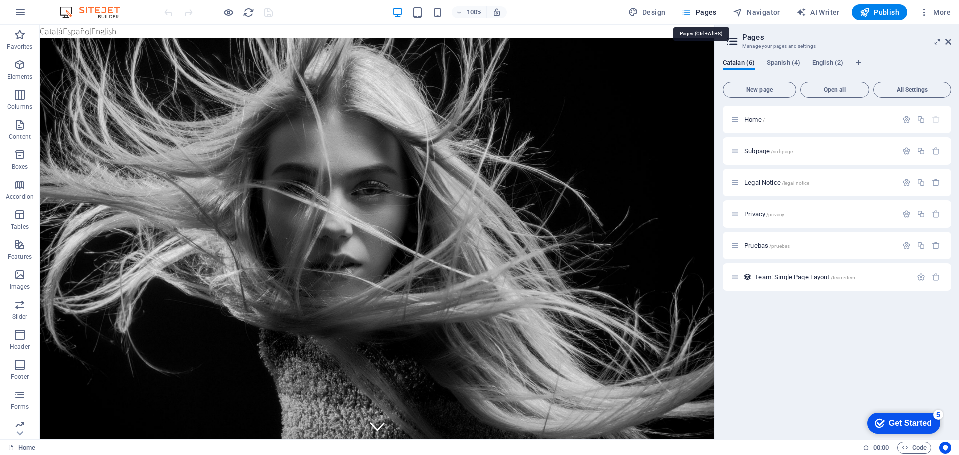
click at [698, 15] on span "Pages" at bounding box center [698, 12] width 35 height 10
click at [745, 314] on div "Home / Subpage /subpage Legal Notice /legal-notice Privacy /privacy Pruebas /pr…" at bounding box center [837, 268] width 228 height 325
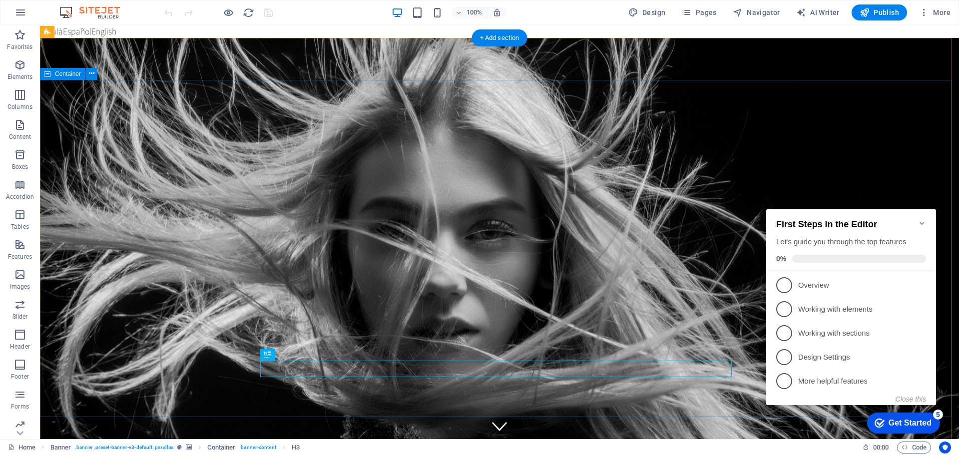
scroll to position [300, 0]
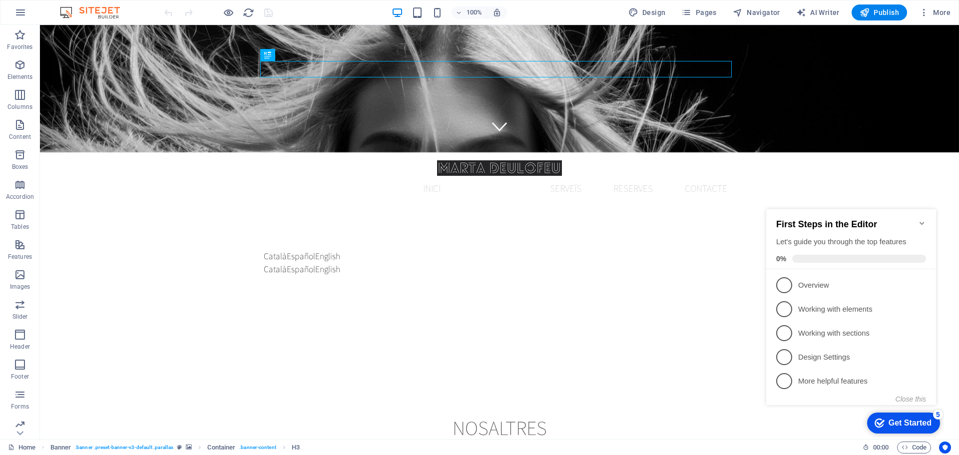
click at [924, 219] on icon "Minimize checklist" at bounding box center [922, 223] width 8 height 8
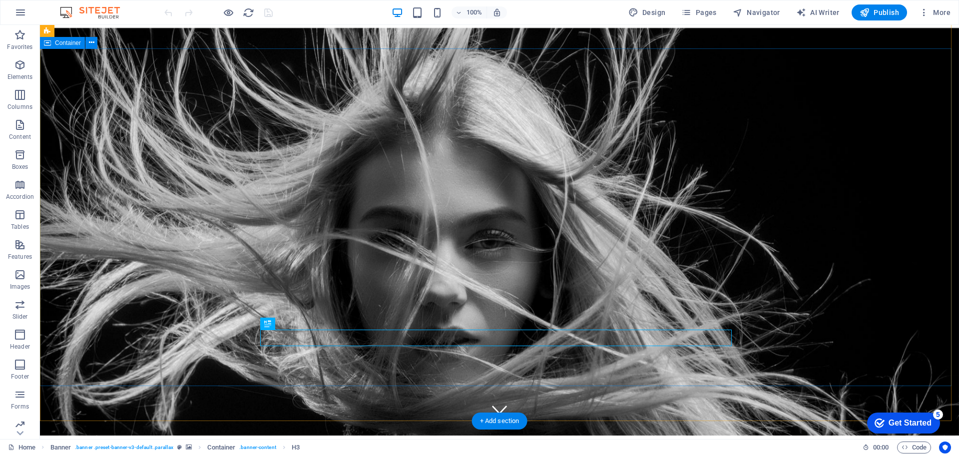
scroll to position [0, 0]
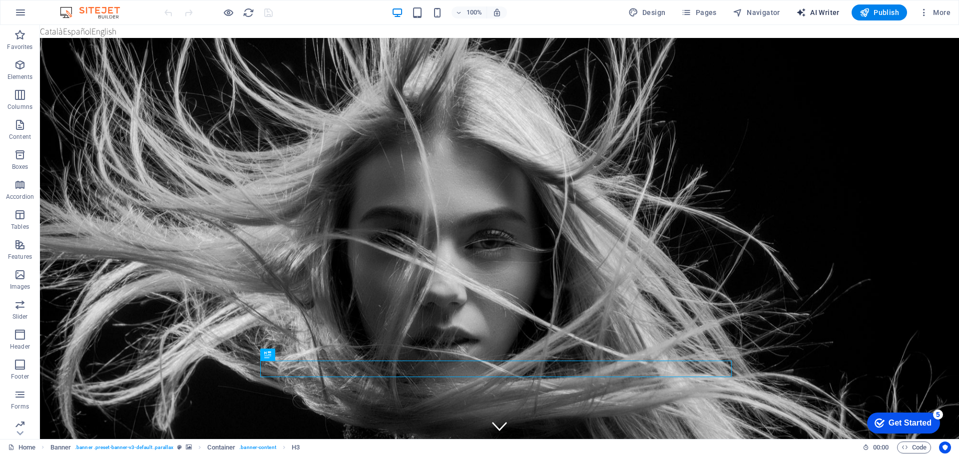
click at [827, 13] on span "AI Writer" at bounding box center [817, 12] width 43 height 10
select select "English"
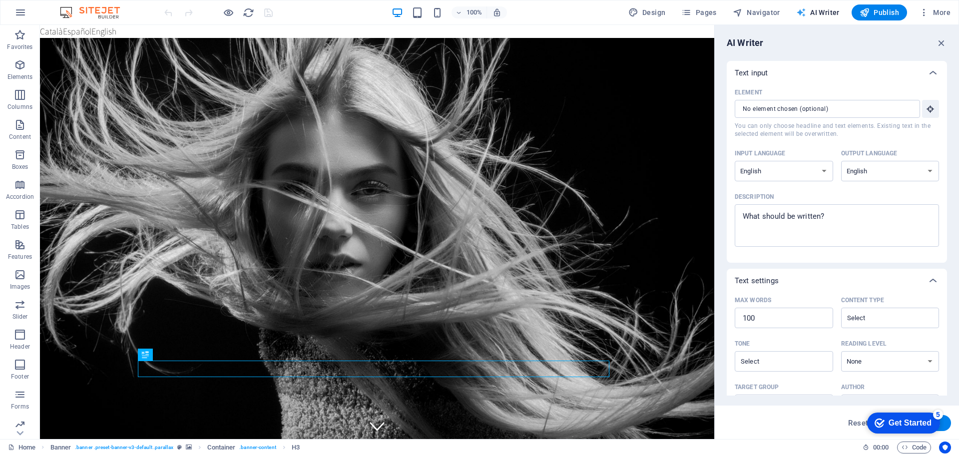
click at [827, 13] on span "AI Writer" at bounding box center [817, 12] width 43 height 10
click at [938, 13] on span "More" at bounding box center [934, 12] width 31 height 10
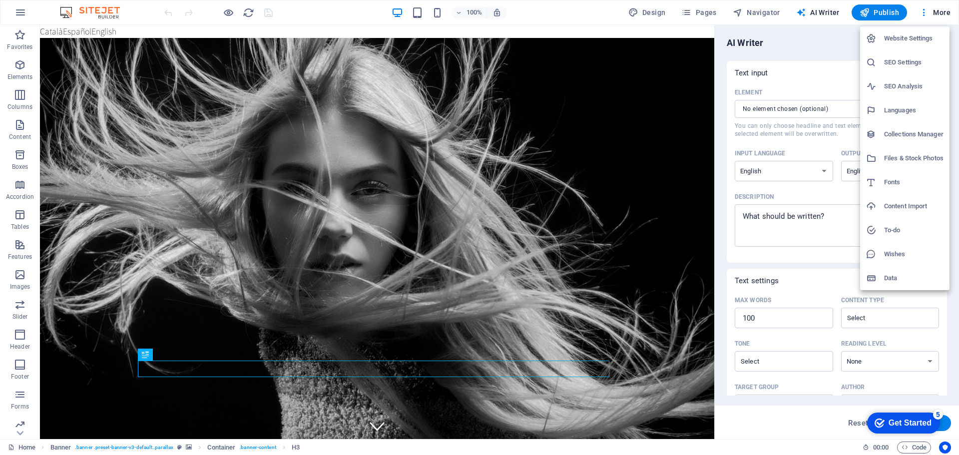
click at [899, 209] on h6 "Content Import" at bounding box center [913, 206] width 59 height 12
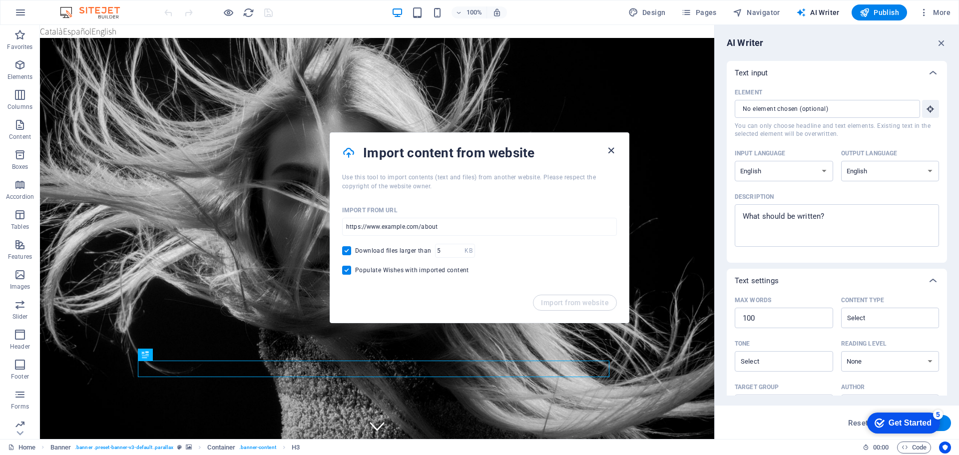
click at [610, 153] on icon "button" at bounding box center [610, 150] width 11 height 11
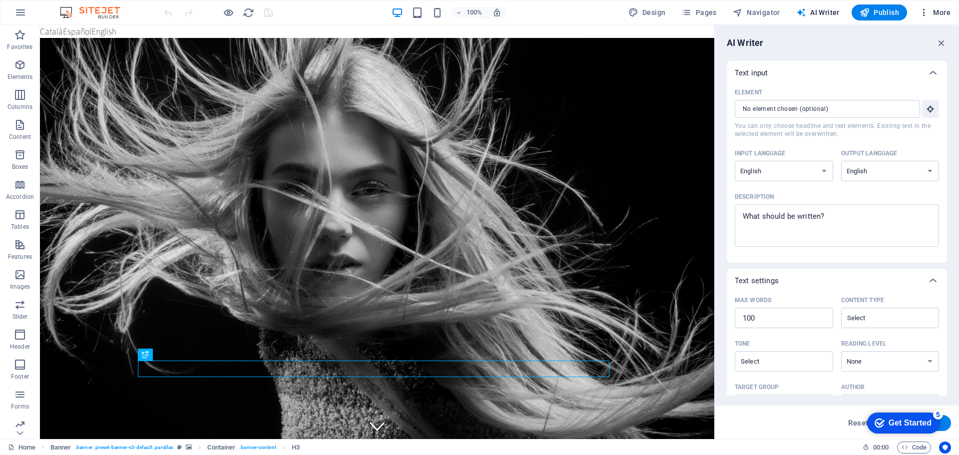
click at [938, 10] on span "More" at bounding box center [934, 12] width 31 height 10
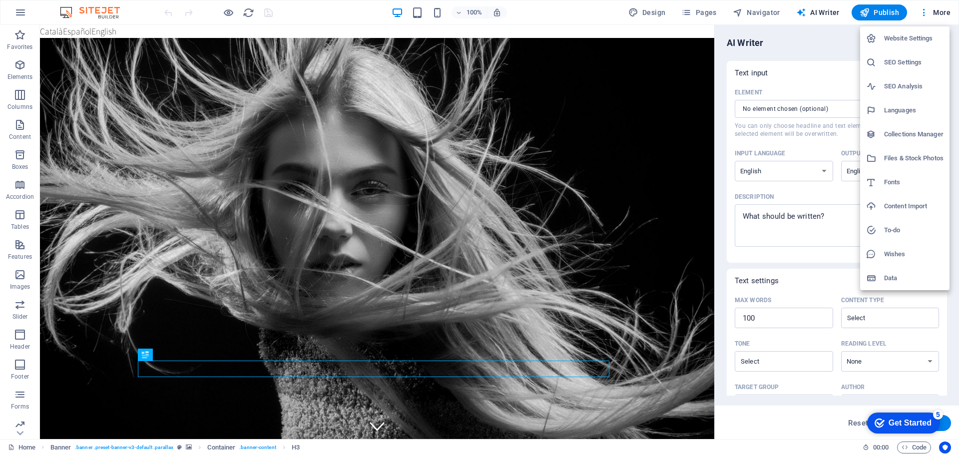
click at [885, 279] on h6 "Data" at bounding box center [913, 278] width 59 height 12
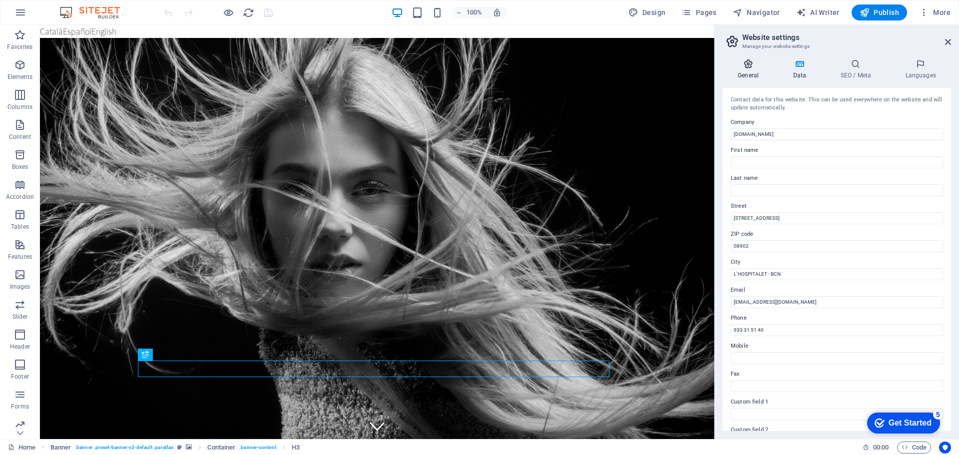
click at [750, 72] on h4 "General" at bounding box center [750, 69] width 55 height 21
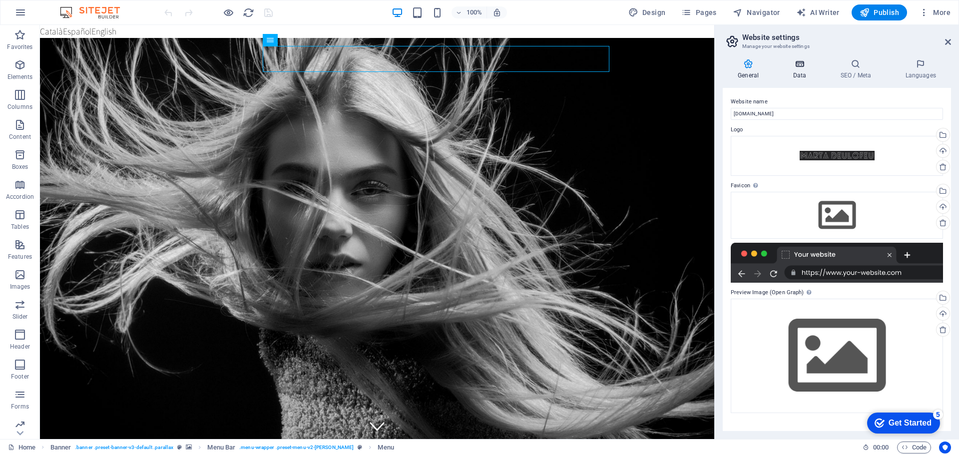
click at [801, 67] on icon at bounding box center [799, 64] width 43 height 10
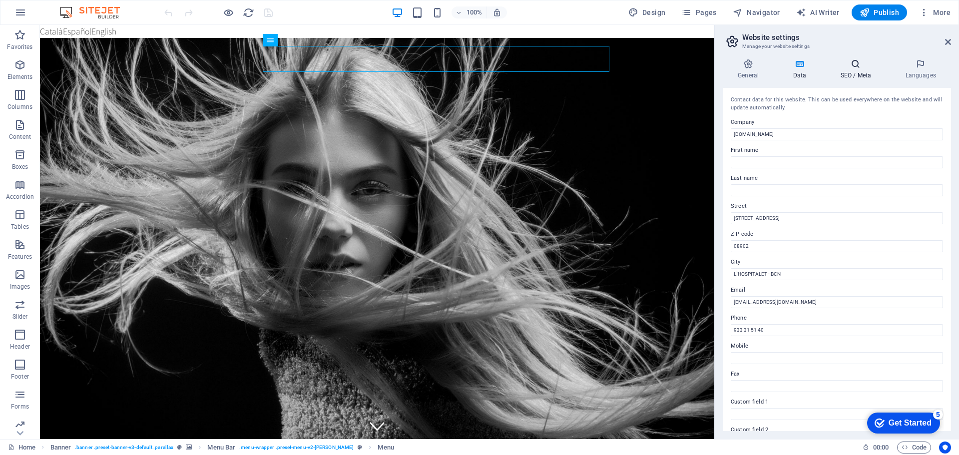
click at [851, 70] on h4 "SEO / Meta" at bounding box center [857, 69] width 65 height 21
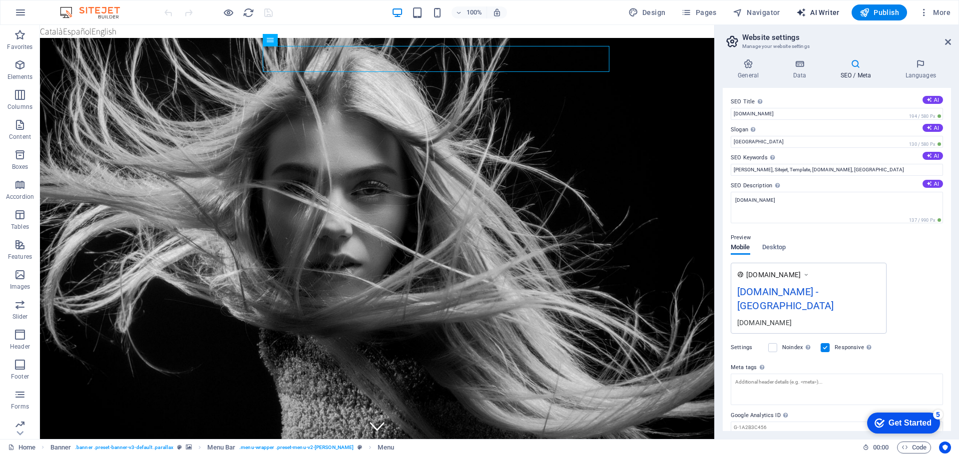
click at [814, 15] on span "AI Writer" at bounding box center [817, 12] width 43 height 10
select select "English"
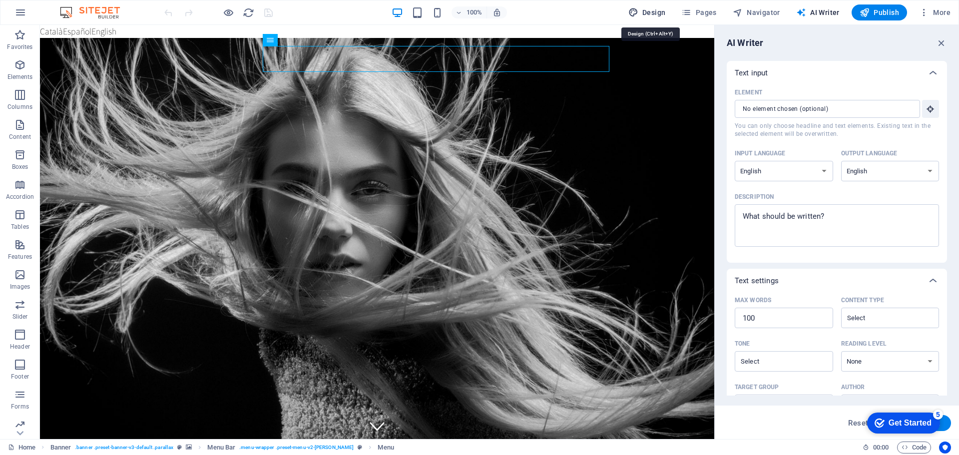
click at [645, 14] on span "Design" at bounding box center [646, 12] width 37 height 10
select select "rem"
select select "200"
select select "px"
